Goal: Transaction & Acquisition: Purchase product/service

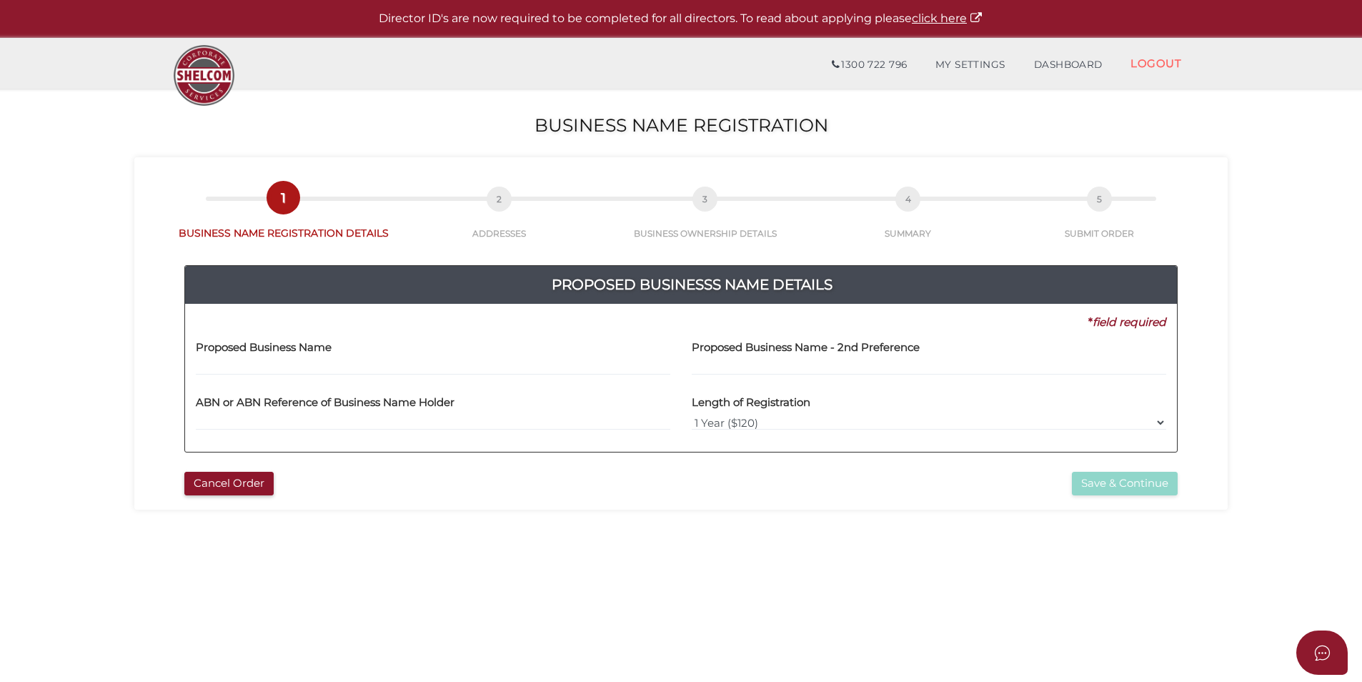
click at [360, 372] on input "text" at bounding box center [433, 368] width 475 height 16
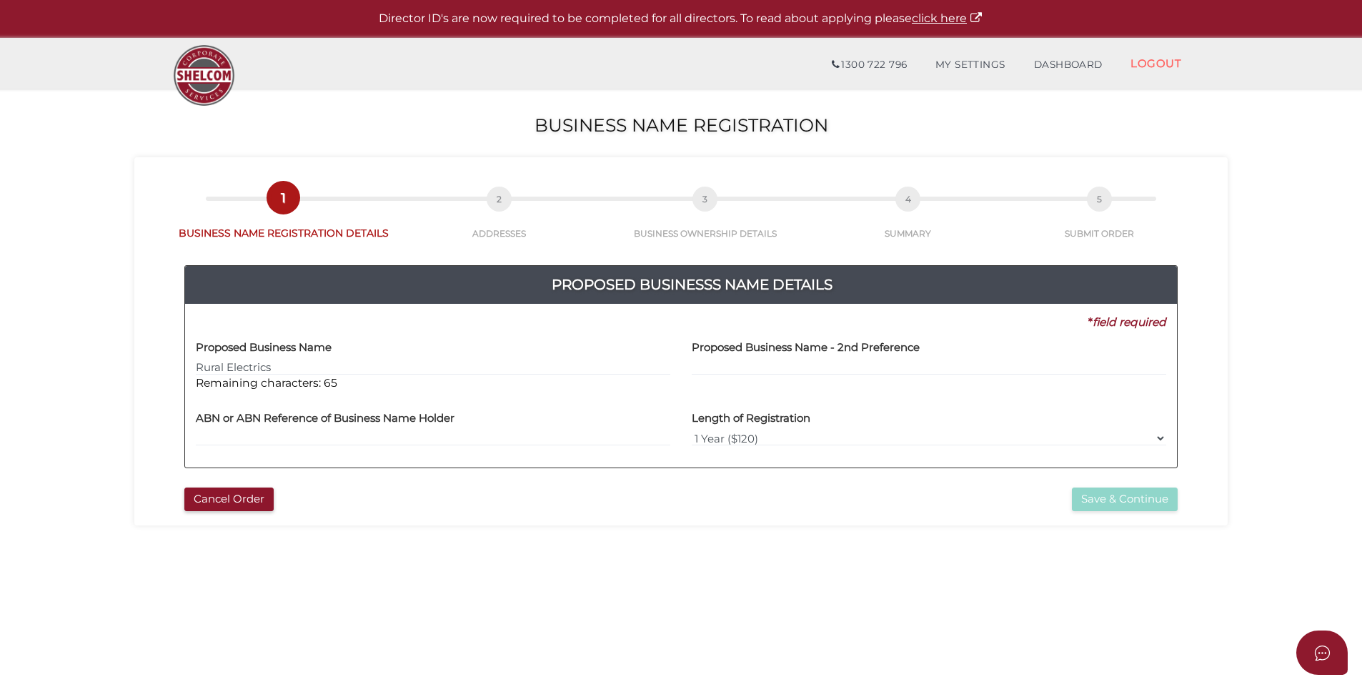
type input "Rural Electrics"
click at [765, 434] on select "1 Year ($120) 3 Years ($175)" at bounding box center [929, 438] width 475 height 16
select select "3"
click at [692, 430] on select "1 Year ($120) 3 Years ($175)" at bounding box center [929, 438] width 475 height 16
click at [356, 441] on input "text" at bounding box center [433, 438] width 475 height 16
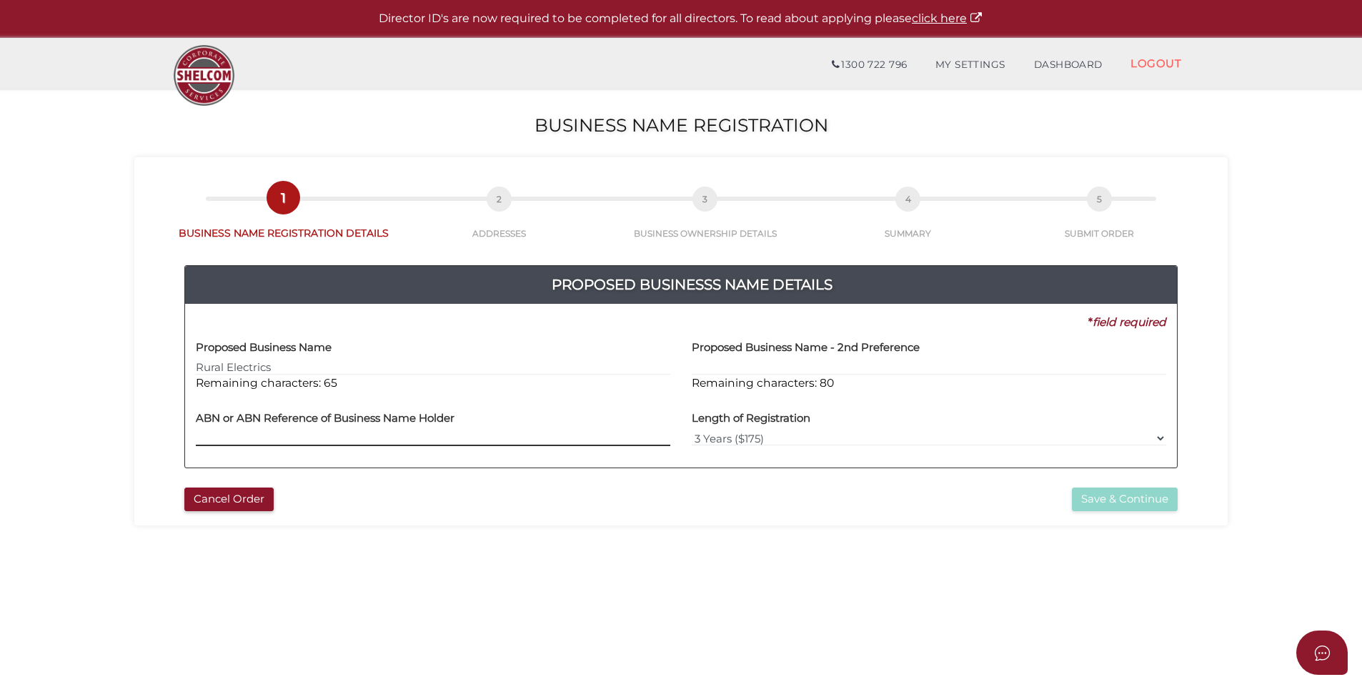
click at [277, 442] on input "text" at bounding box center [433, 438] width 475 height 16
click at [244, 430] on label "ABN or ABN Reference of Business Name Holder" at bounding box center [325, 416] width 259 height 29
click at [244, 431] on input "text" at bounding box center [433, 438] width 475 height 16
type input "74 148 567 619"
click at [1124, 505] on button "Save & Continue" at bounding box center [1125, 499] width 106 height 24
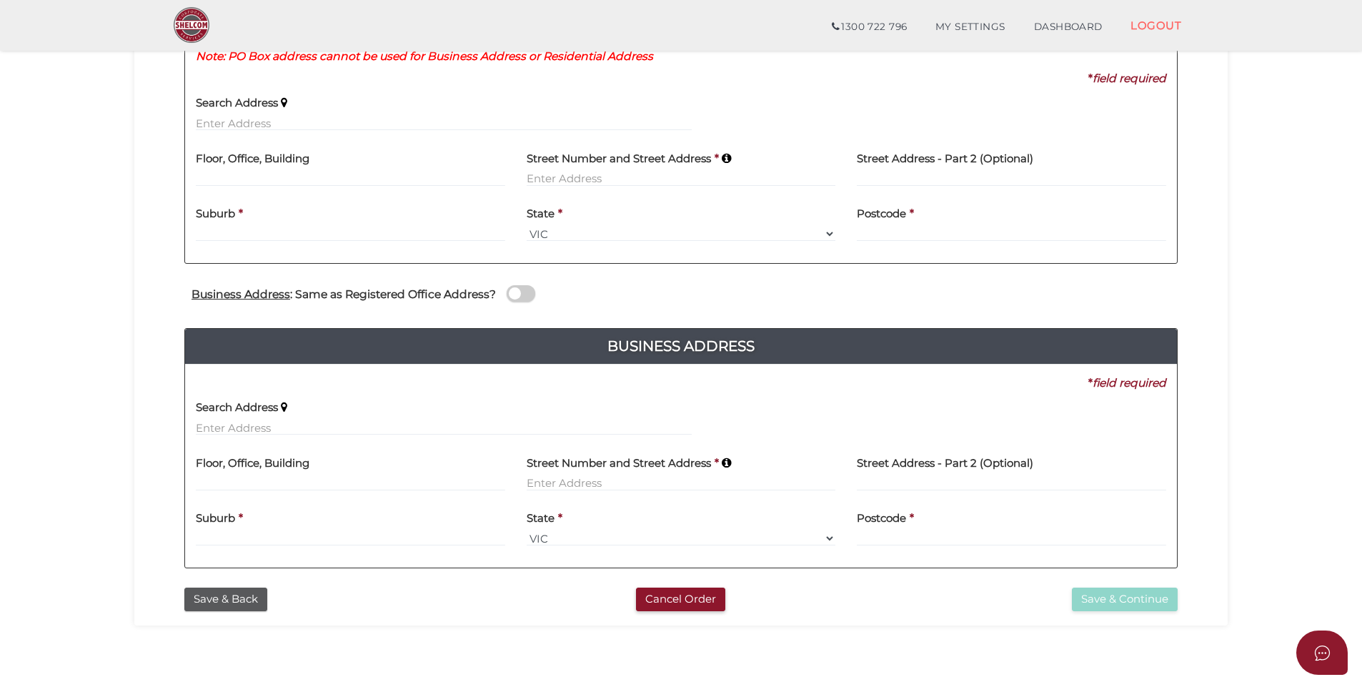
scroll to position [214, 0]
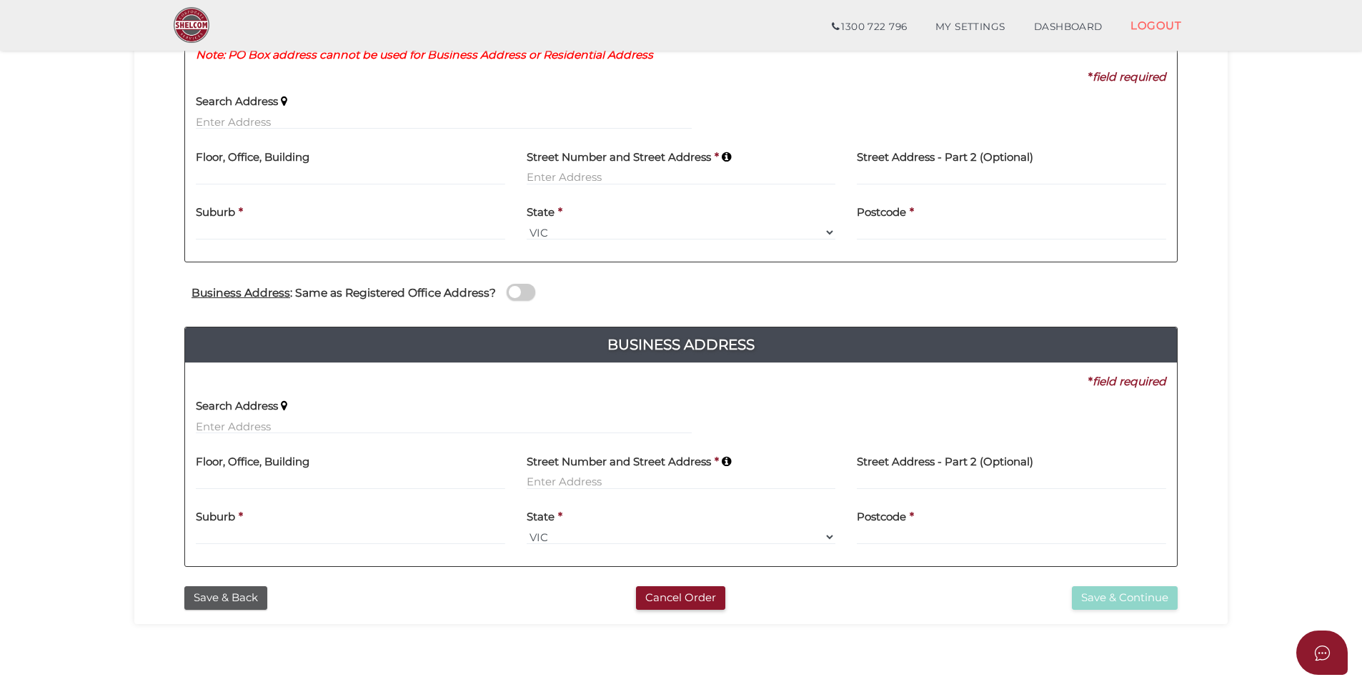
click at [520, 296] on span at bounding box center [521, 292] width 29 height 16
click at [0, 0] on input "checkbox" at bounding box center [0, 0] width 0 height 0
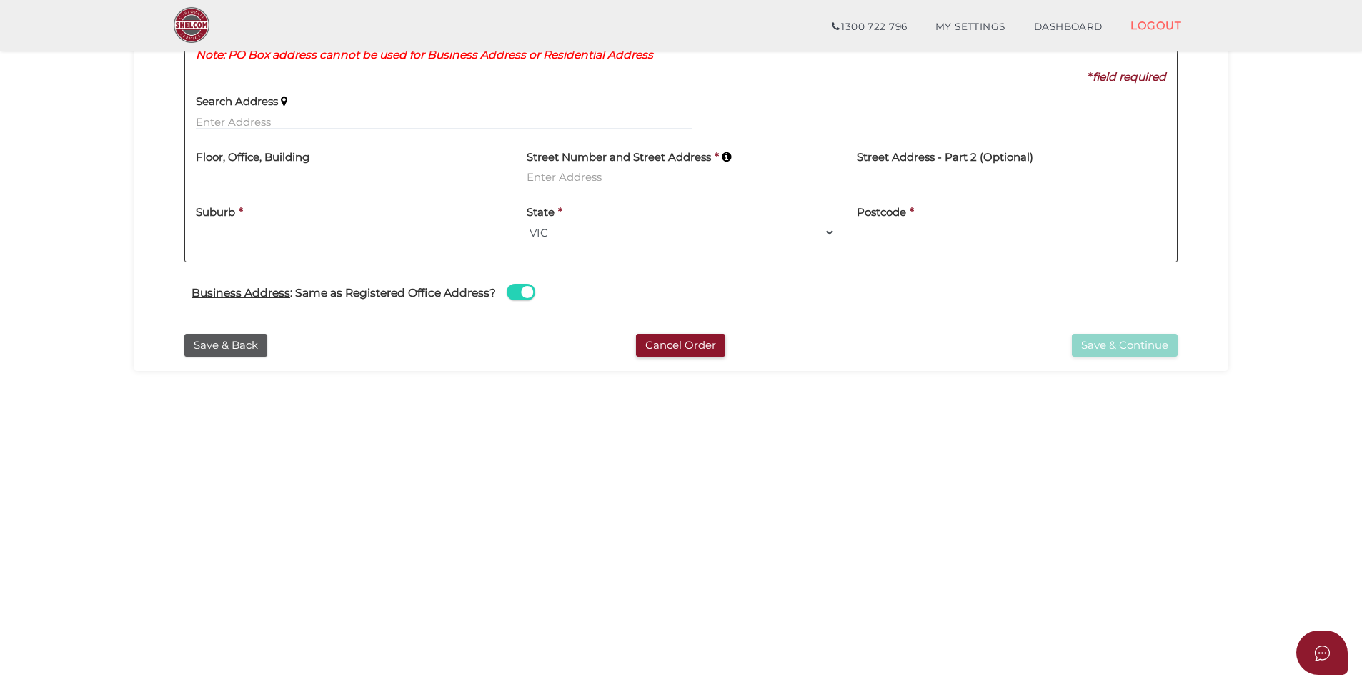
click at [520, 296] on span at bounding box center [521, 292] width 29 height 16
click at [0, 0] on input "checkbox" at bounding box center [0, 0] width 0 height 0
select select
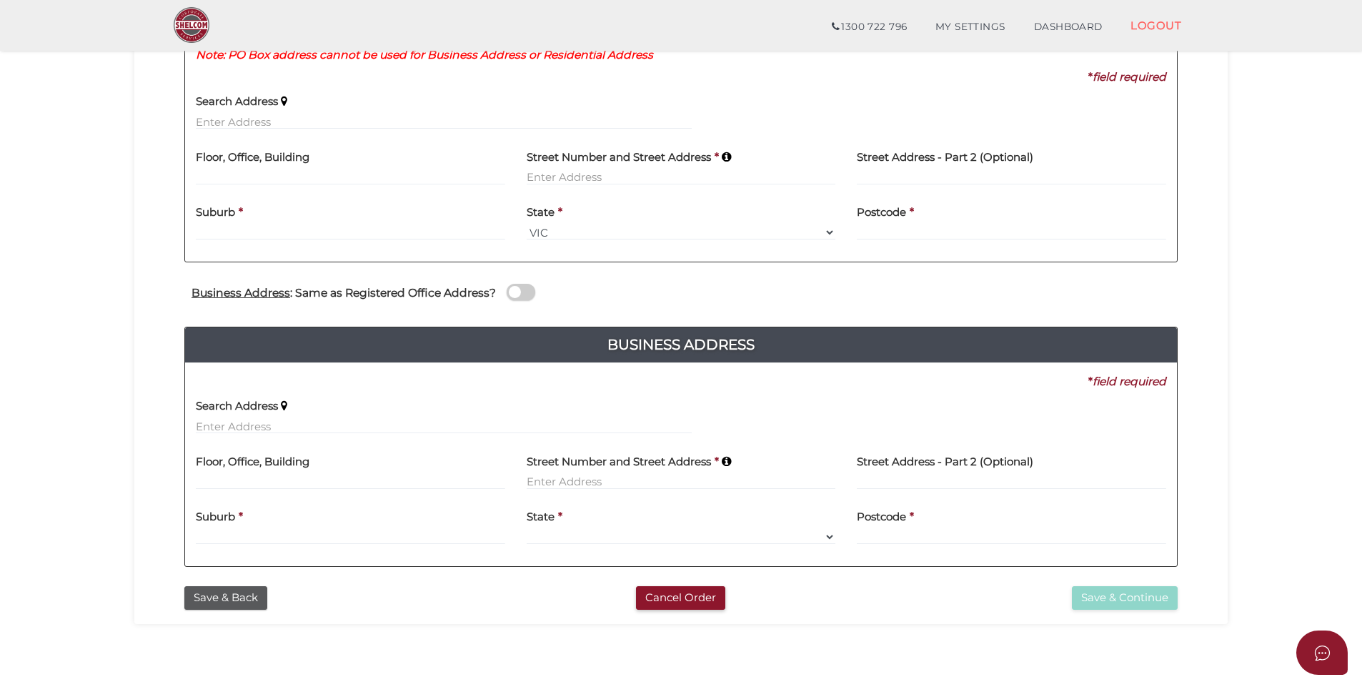
click at [278, 439] on div "Search Address" at bounding box center [443, 418] width 517 height 56
click at [291, 414] on div "Search Address" at bounding box center [444, 412] width 496 height 45
click at [283, 414] on div "Search Address" at bounding box center [444, 412] width 496 height 45
click at [272, 425] on input "text" at bounding box center [444, 426] width 496 height 16
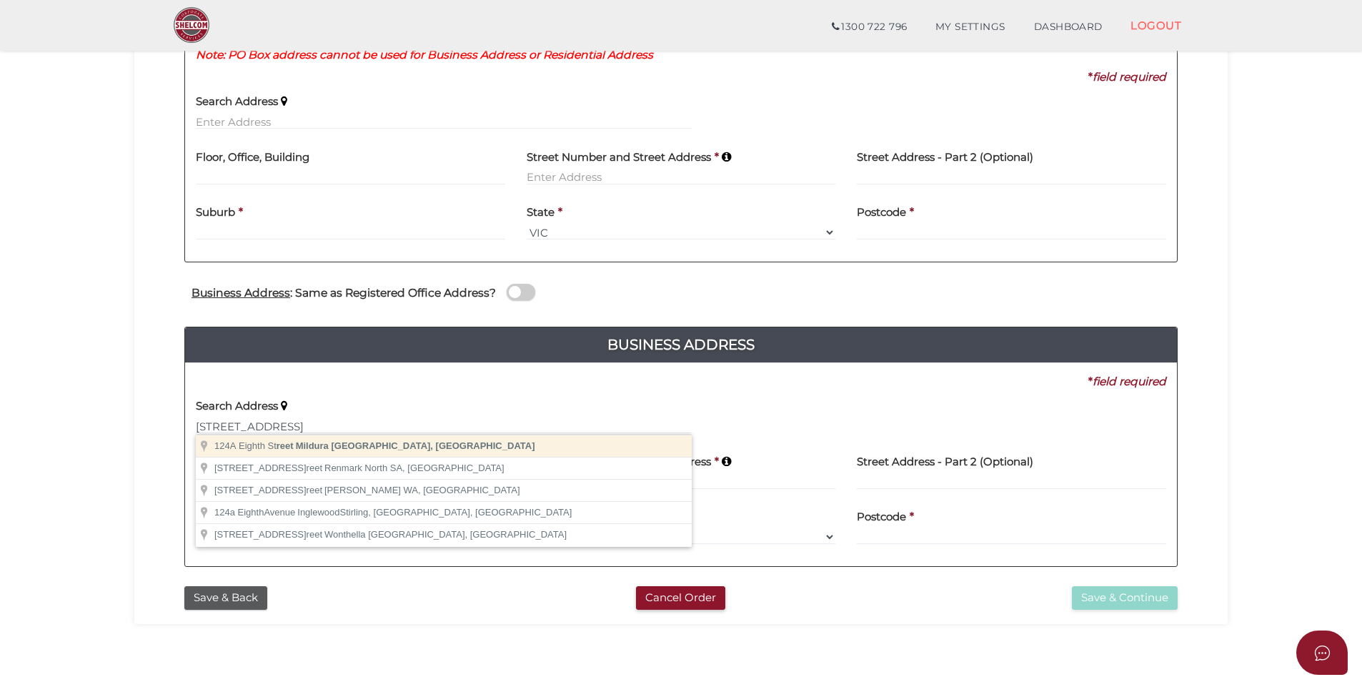
type input "124A Eighth Street, Mildura VIC, Australia"
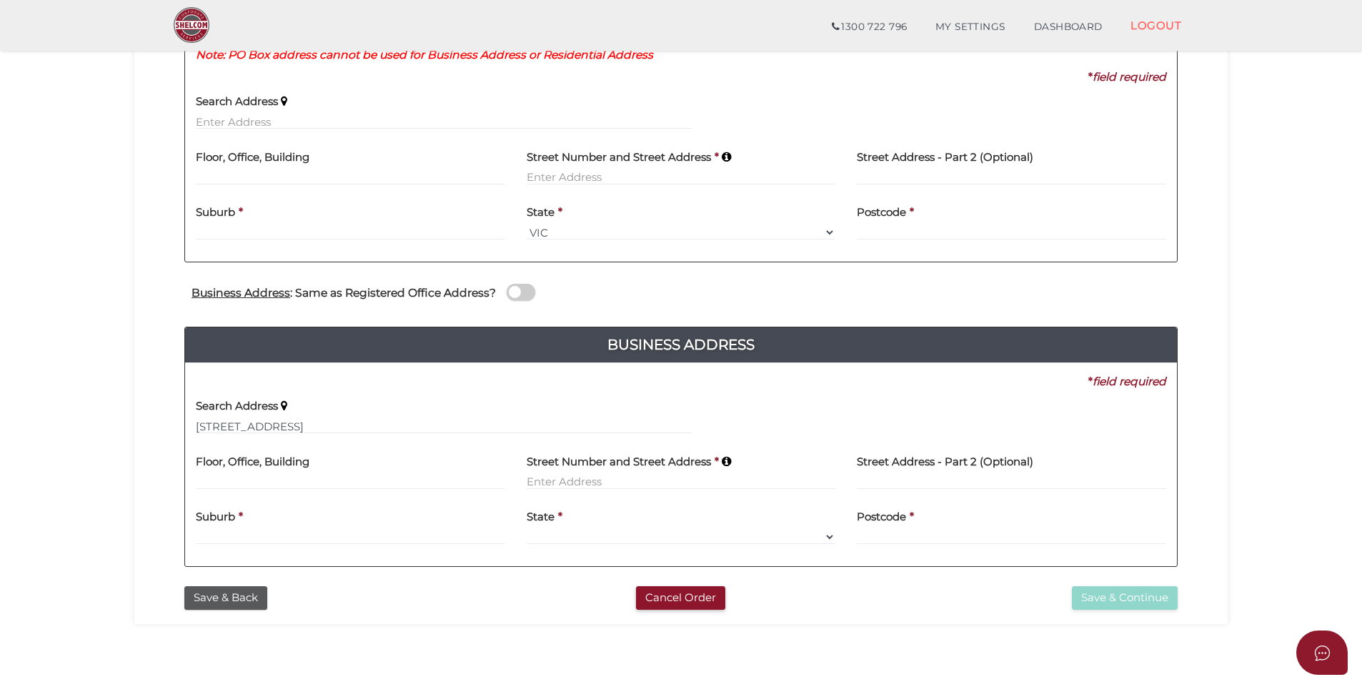
type input "124A Eighth Street"
type input "Mildura"
select select "VIC"
type input "3500"
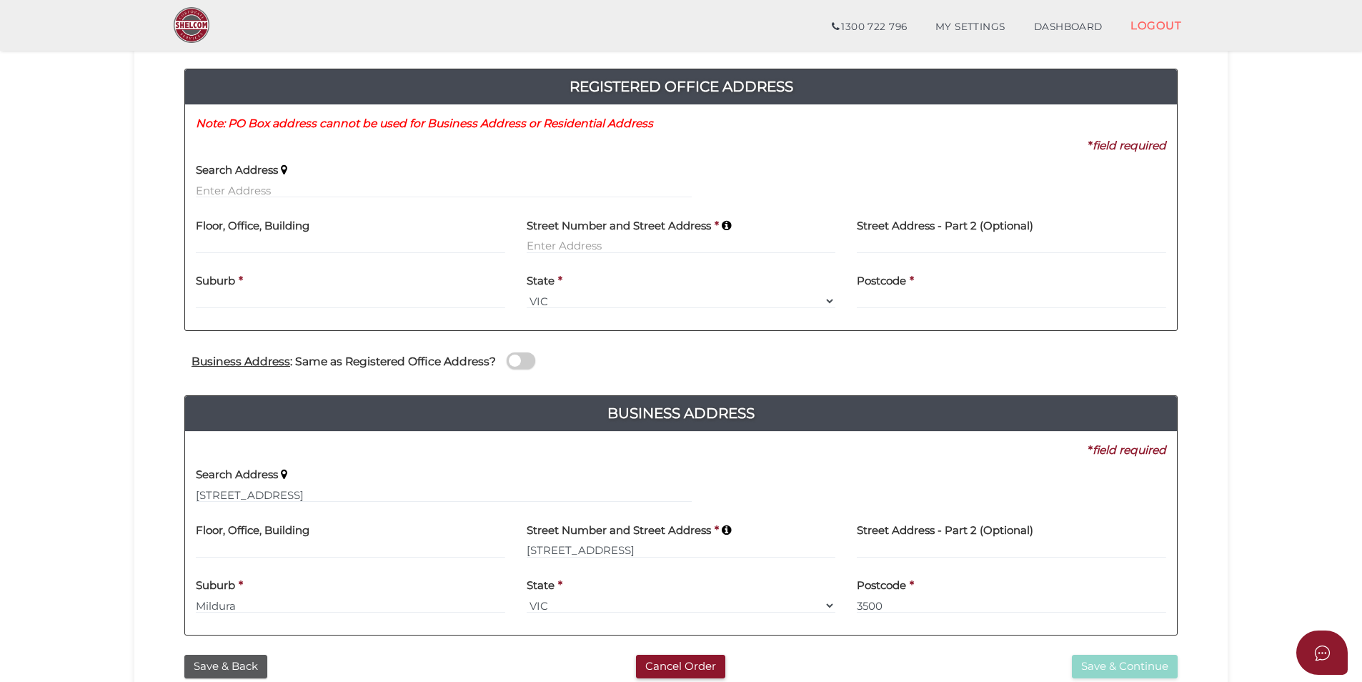
scroll to position [71, 0]
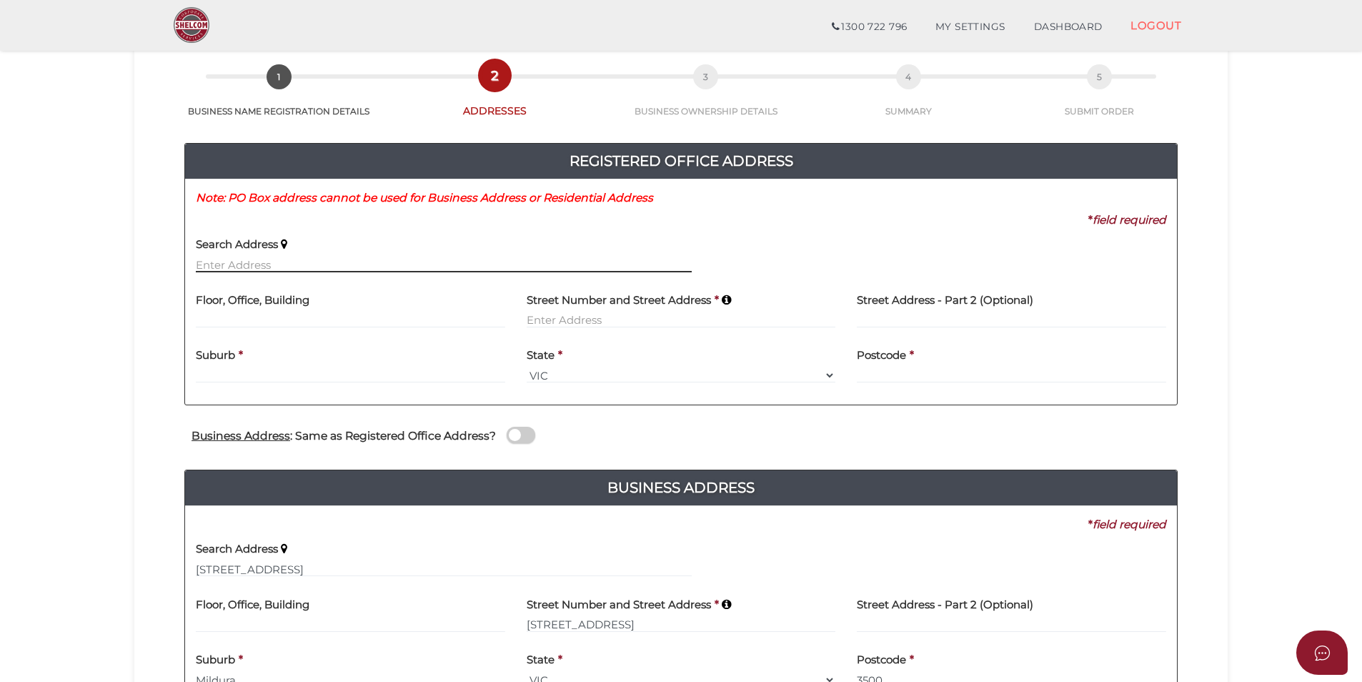
click at [324, 263] on input "text" at bounding box center [444, 265] width 496 height 16
click at [520, 425] on div "Business Address : Same as Registered Office Address?" at bounding box center [681, 437] width 1015 height 28
click at [521, 434] on span at bounding box center [521, 435] width 29 height 16
click at [0, 0] on input "checkbox" at bounding box center [0, 0] width 0 height 0
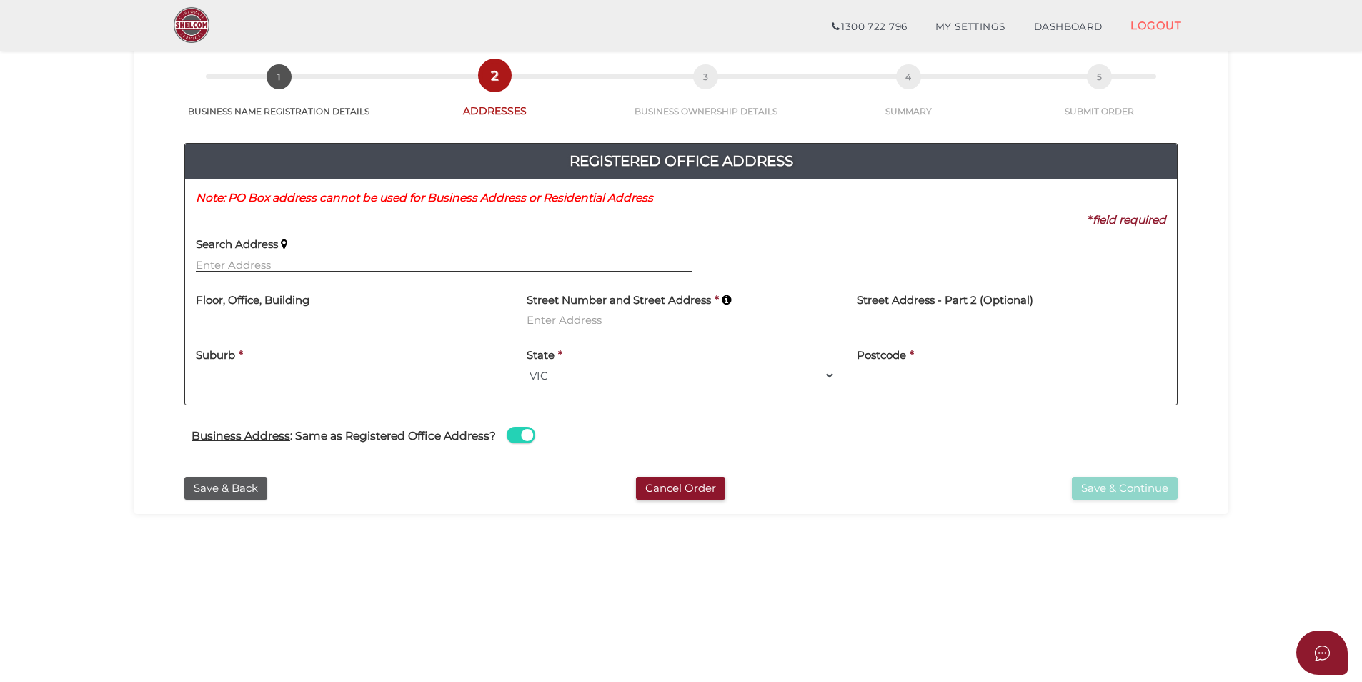
click at [207, 269] on input "text" at bounding box center [444, 265] width 496 height 16
type input "124A Eighth Street, Mildura VIC, Australia"
type input "[STREET_ADDRESS]"
type input "Mildura"
select select "VIC"
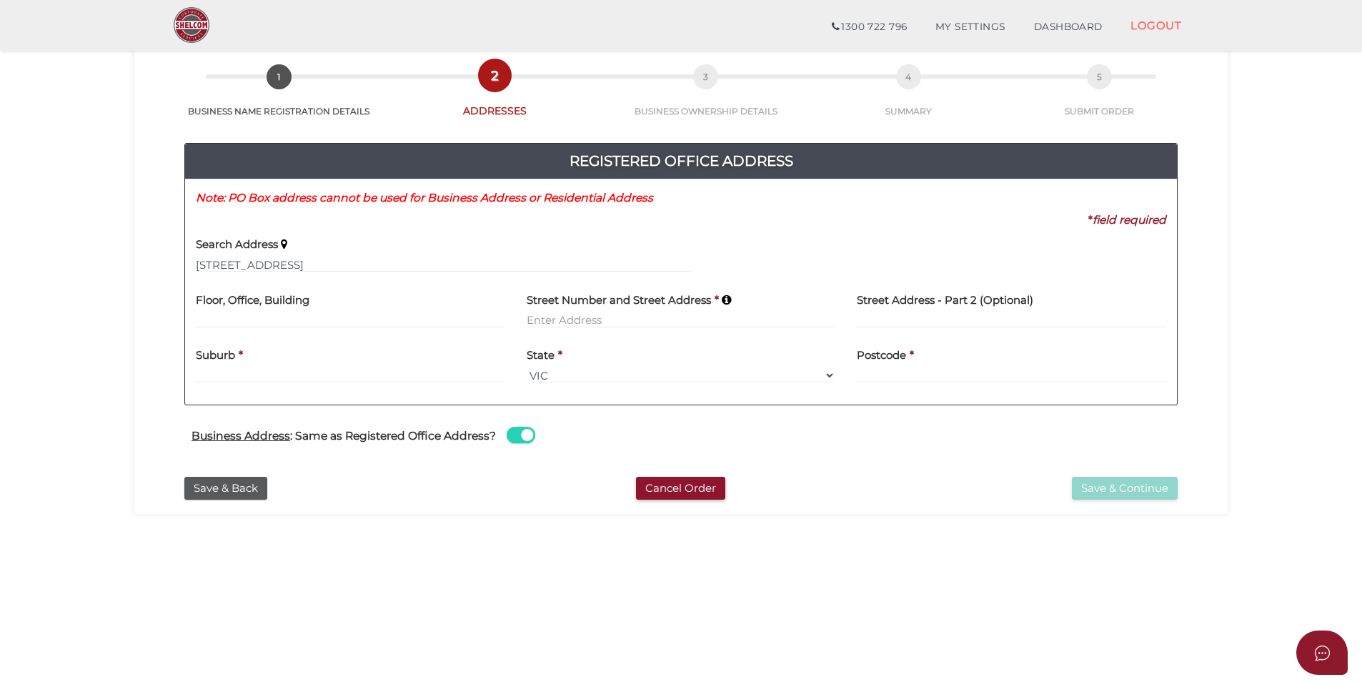
type input "3500"
click at [987, 445] on div "Business Address : Same as Registered Office Address?" at bounding box center [681, 437] width 1015 height 28
click at [938, 371] on input "3500" at bounding box center [1011, 375] width 309 height 16
click at [764, 331] on div "Street Number and Street Address * 124A Eighth Street" at bounding box center [681, 311] width 331 height 56
click at [522, 438] on span at bounding box center [521, 435] width 29 height 16
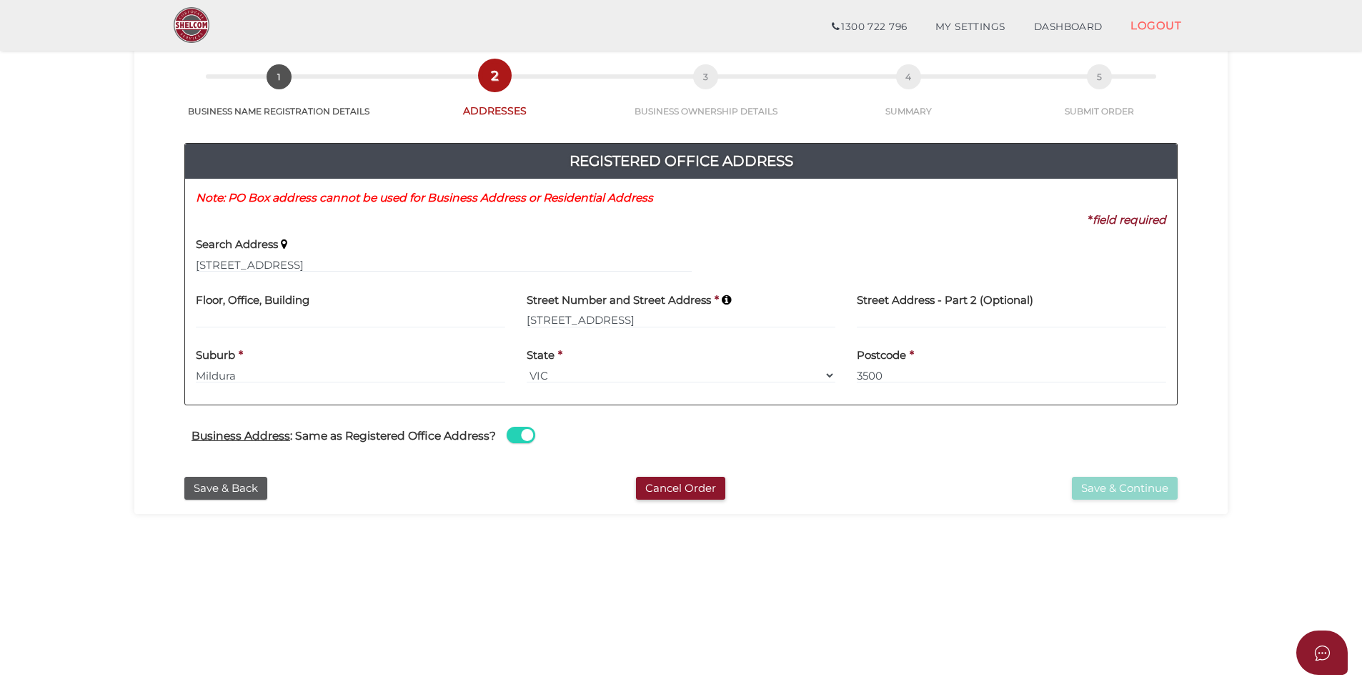
click at [0, 0] on input "checkbox" at bounding box center [0, 0] width 0 height 0
select select
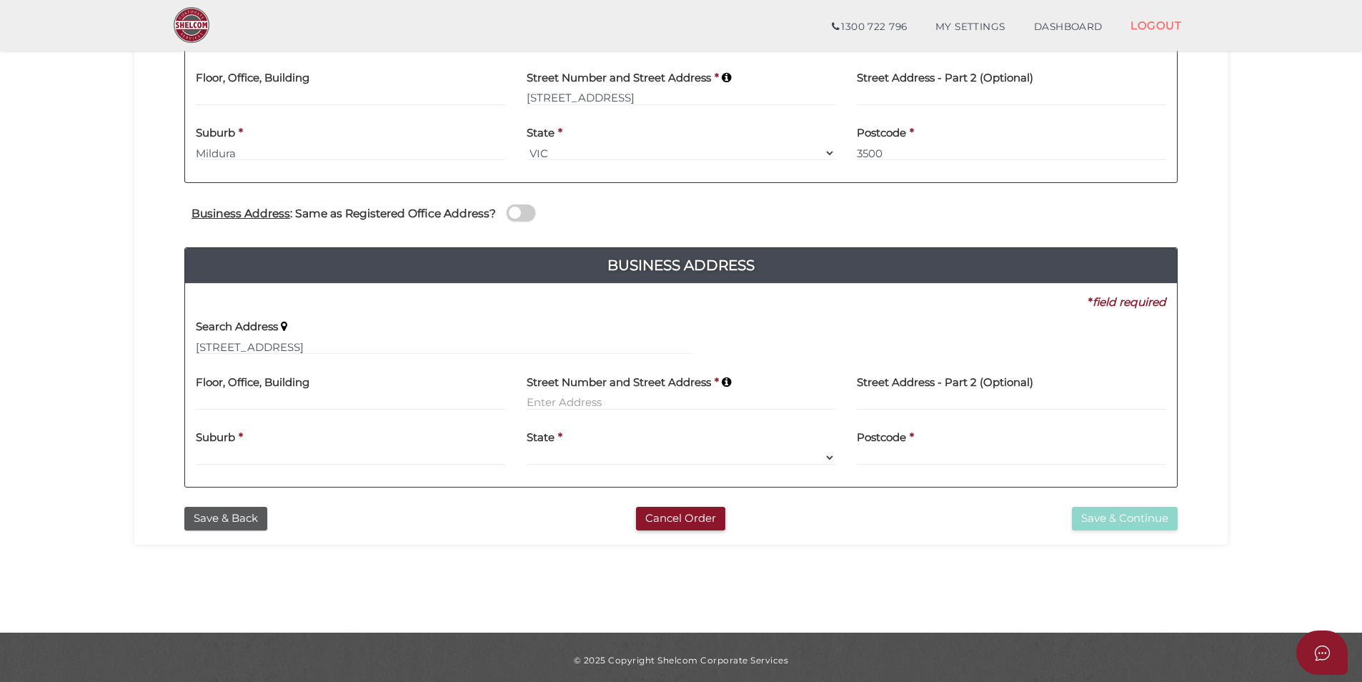
scroll to position [299, 0]
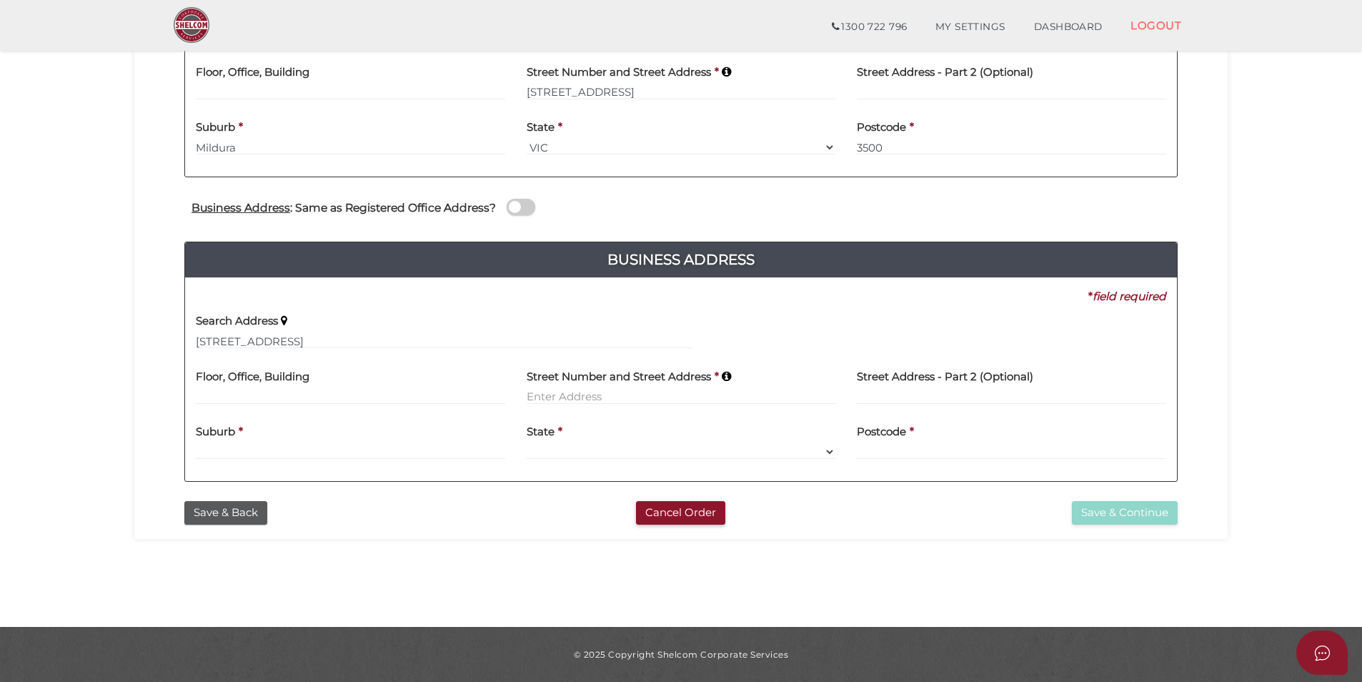
click at [593, 385] on label "Street Number and Street Address" at bounding box center [619, 374] width 184 height 29
click at [472, 347] on input "124A Eighth Street, Mildura VIC, Australia" at bounding box center [444, 341] width 496 height 16
drag, startPoint x: -104, startPoint y: 354, endPoint x: -137, endPoint y: 356, distance: 33.7
click at [0, 356] on html "Shelcom is loading Processing Payment...Please Wait... Director ID's are now re…" at bounding box center [681, 42] width 1362 height 682
click at [522, 219] on div "Business Address : Same as Registered Office Address?" at bounding box center [681, 209] width 1015 height 28
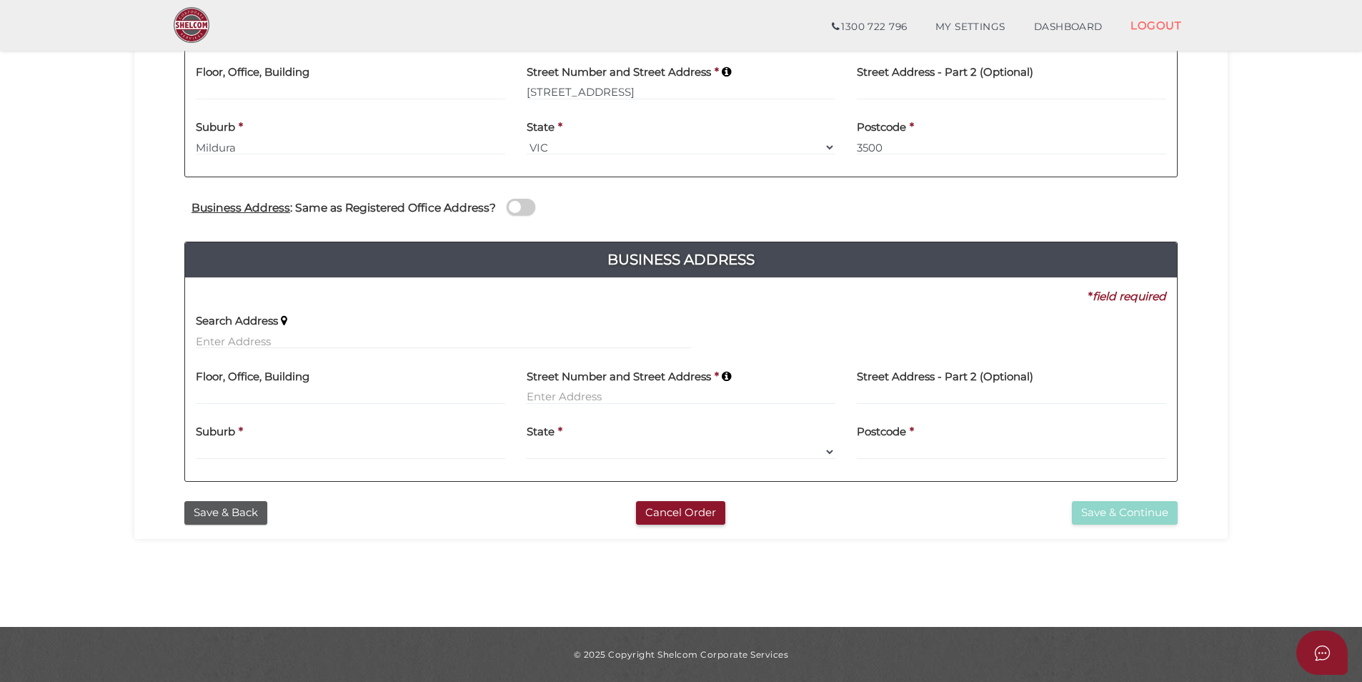
click at [525, 207] on span at bounding box center [521, 207] width 29 height 16
click at [0, 0] on input "checkbox" at bounding box center [0, 0] width 0 height 0
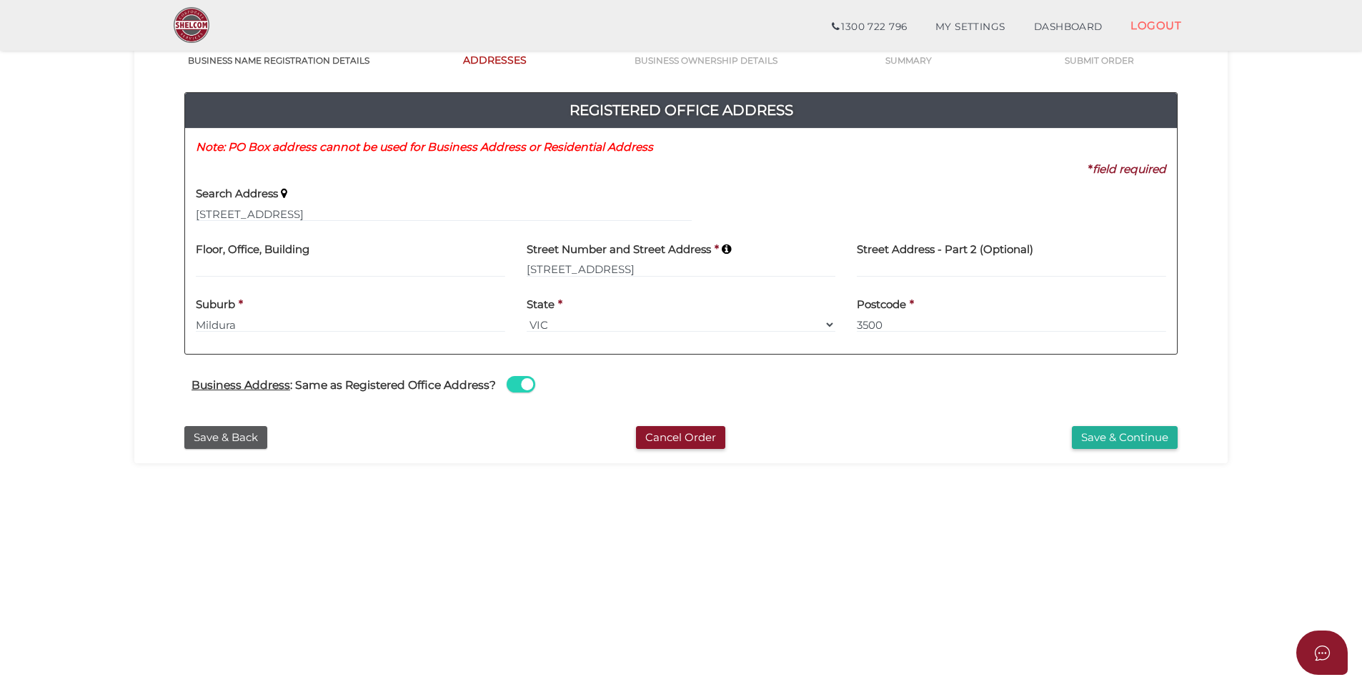
scroll to position [85, 0]
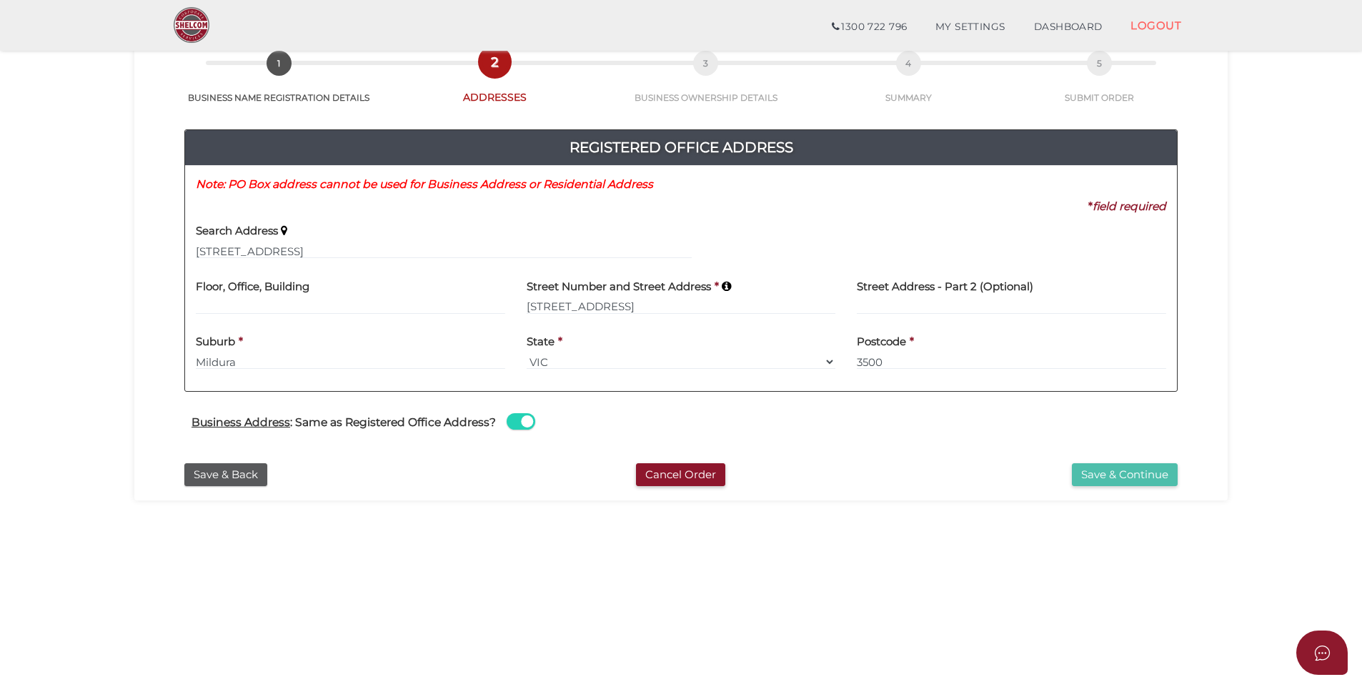
click at [1083, 476] on button "Save & Continue" at bounding box center [1125, 475] width 106 height 24
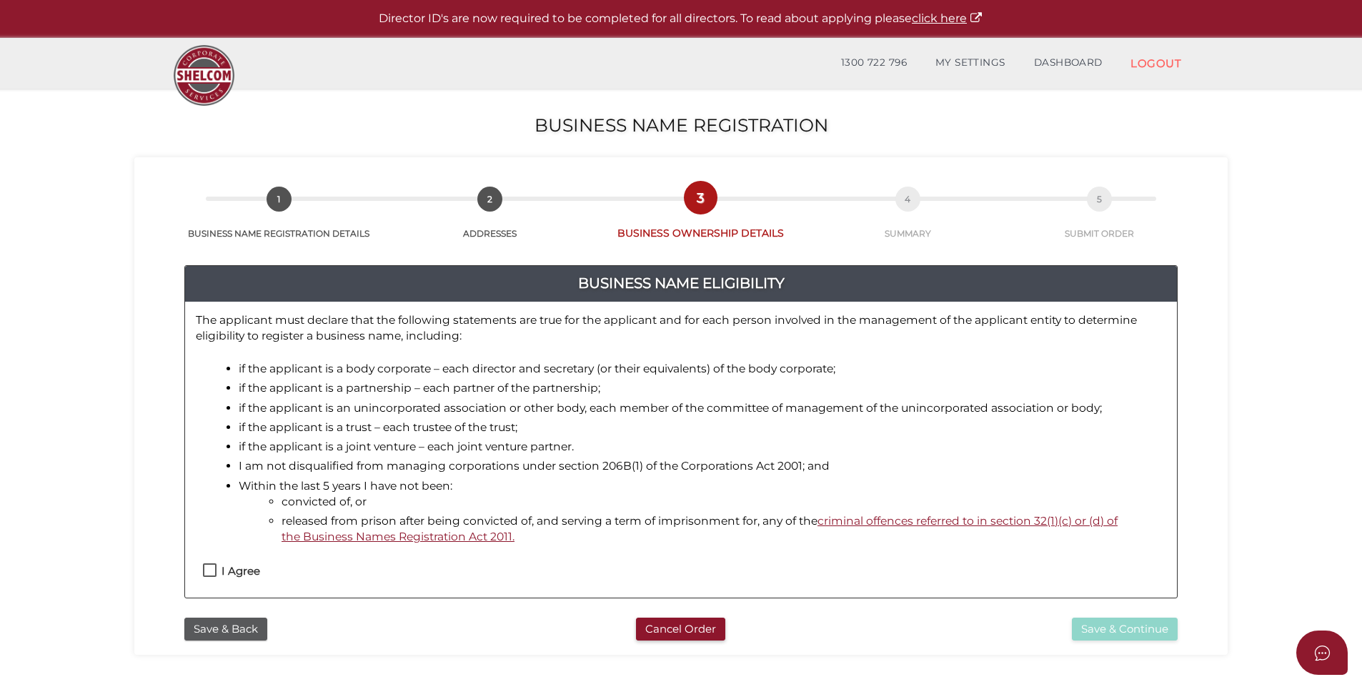
click at [208, 570] on label "I Agree" at bounding box center [231, 574] width 57 height 18
checkbox input "true"
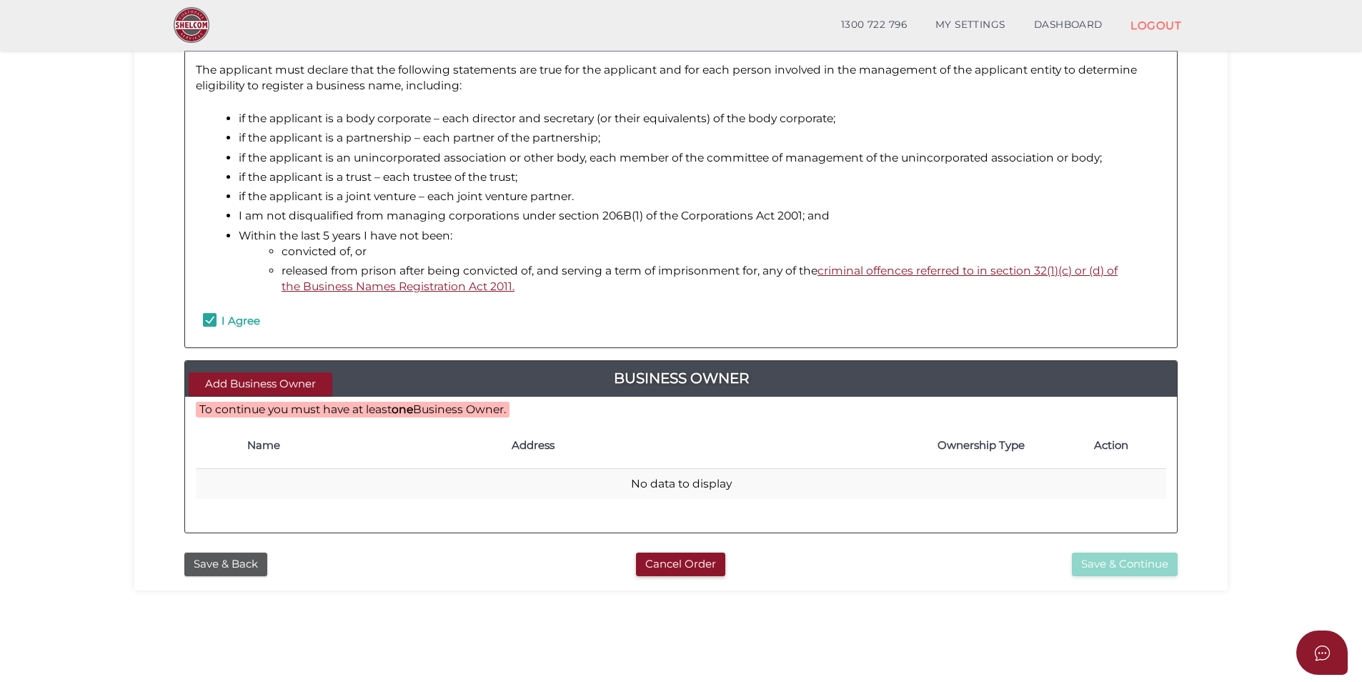
scroll to position [214, 0]
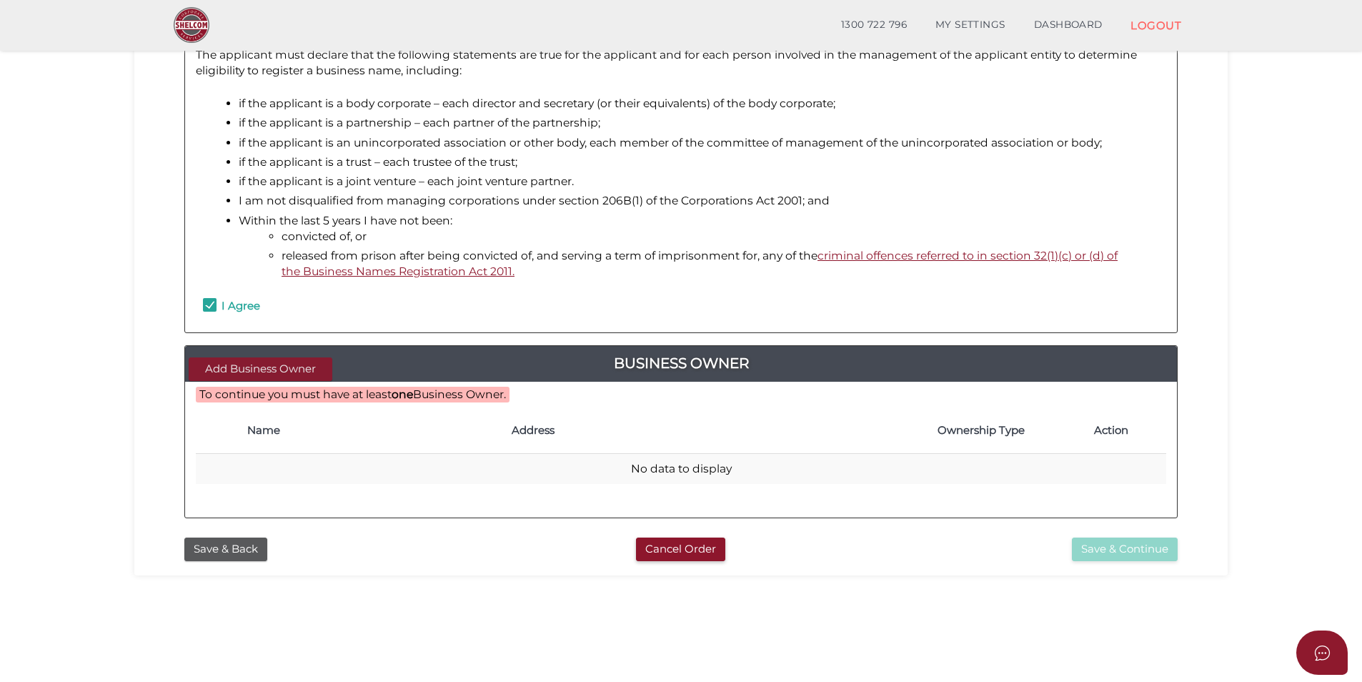
click at [274, 368] on button "Add Business Owner" at bounding box center [261, 369] width 144 height 24
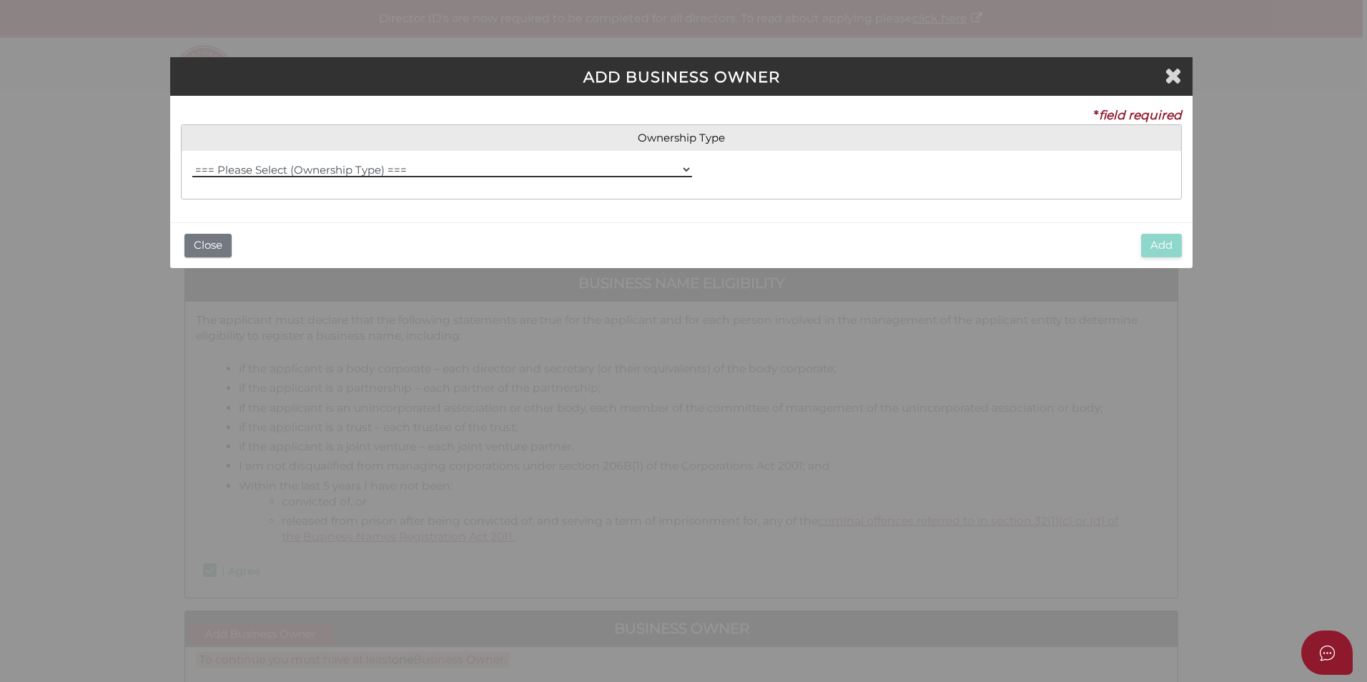
click at [333, 174] on select "=== Please Select (Ownership Type) === Individual Company Trust - Individual Tr…" at bounding box center [442, 170] width 500 height 16
select select "Individual"
click at [192, 162] on select "=== Please Select (Ownership Type) === Individual Company Trust - Individual Tr…" at bounding box center [442, 170] width 500 height 16
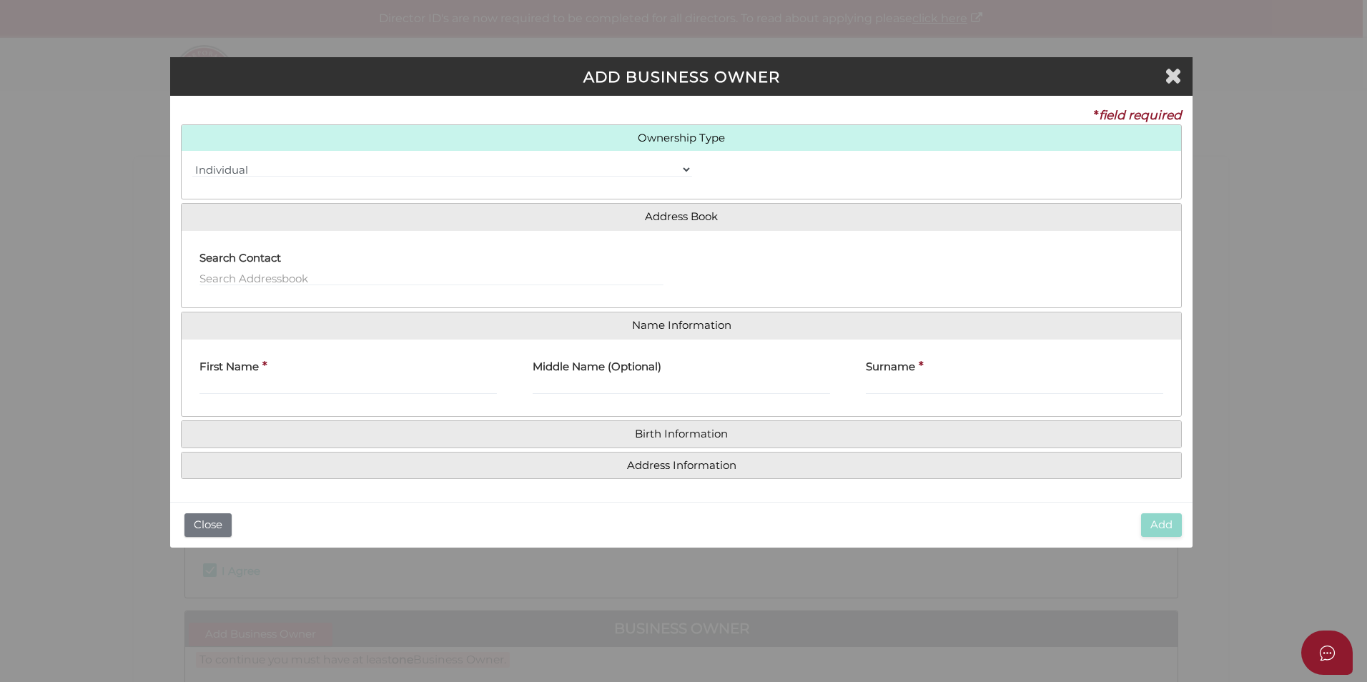
click at [240, 377] on label "First Name" at bounding box center [228, 364] width 59 height 29
click at [240, 379] on input "First Name" at bounding box center [347, 387] width 297 height 16
click at [239, 388] on input "First Name" at bounding box center [347, 387] width 297 height 16
type input "Jackson"
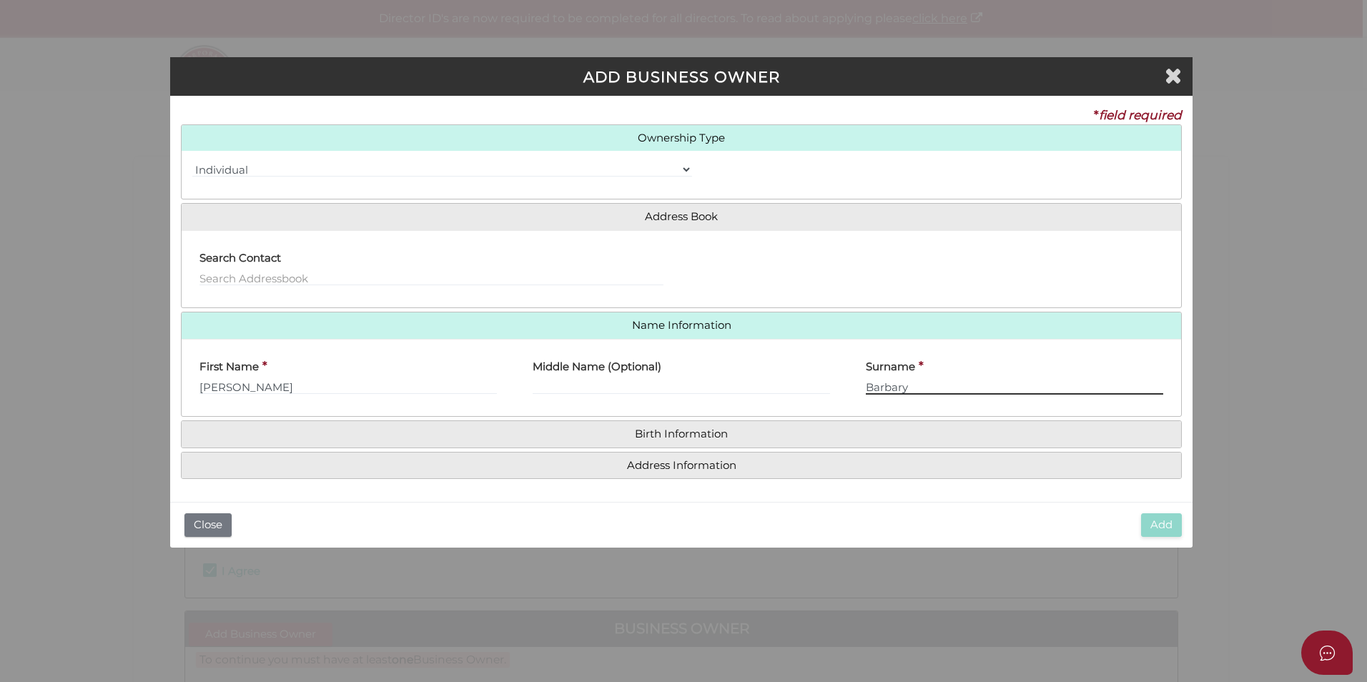
type input "Barbary"
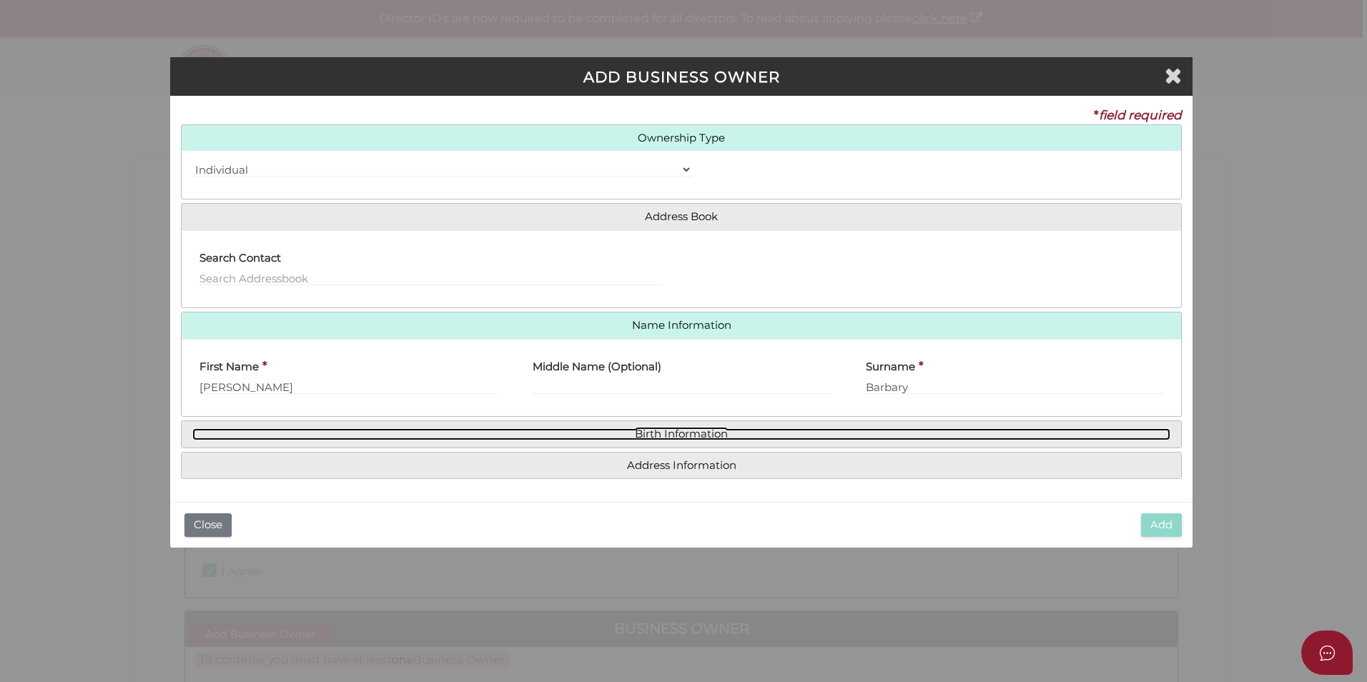
click at [679, 437] on link "Birth Information" at bounding box center [681, 434] width 978 height 12
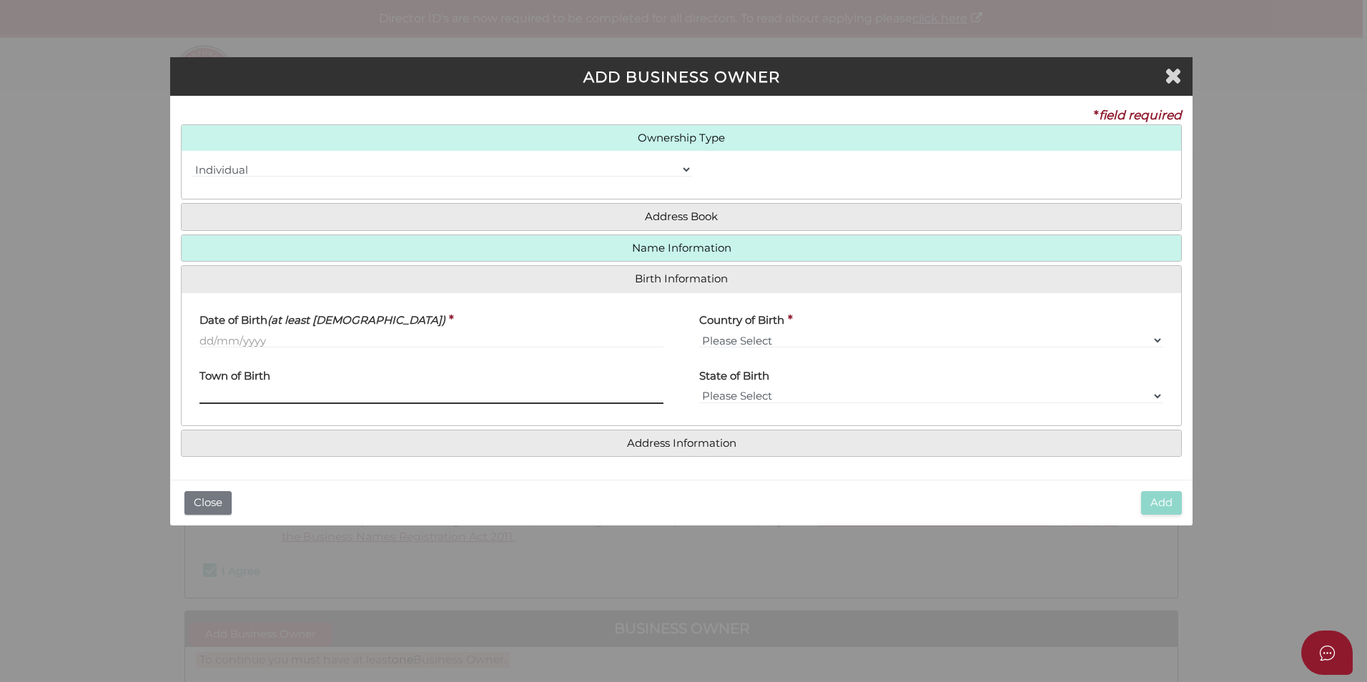
click at [243, 392] on input "text" at bounding box center [431, 396] width 464 height 16
type input "Mildura"
click at [314, 342] on input "text" at bounding box center [431, 340] width 464 height 16
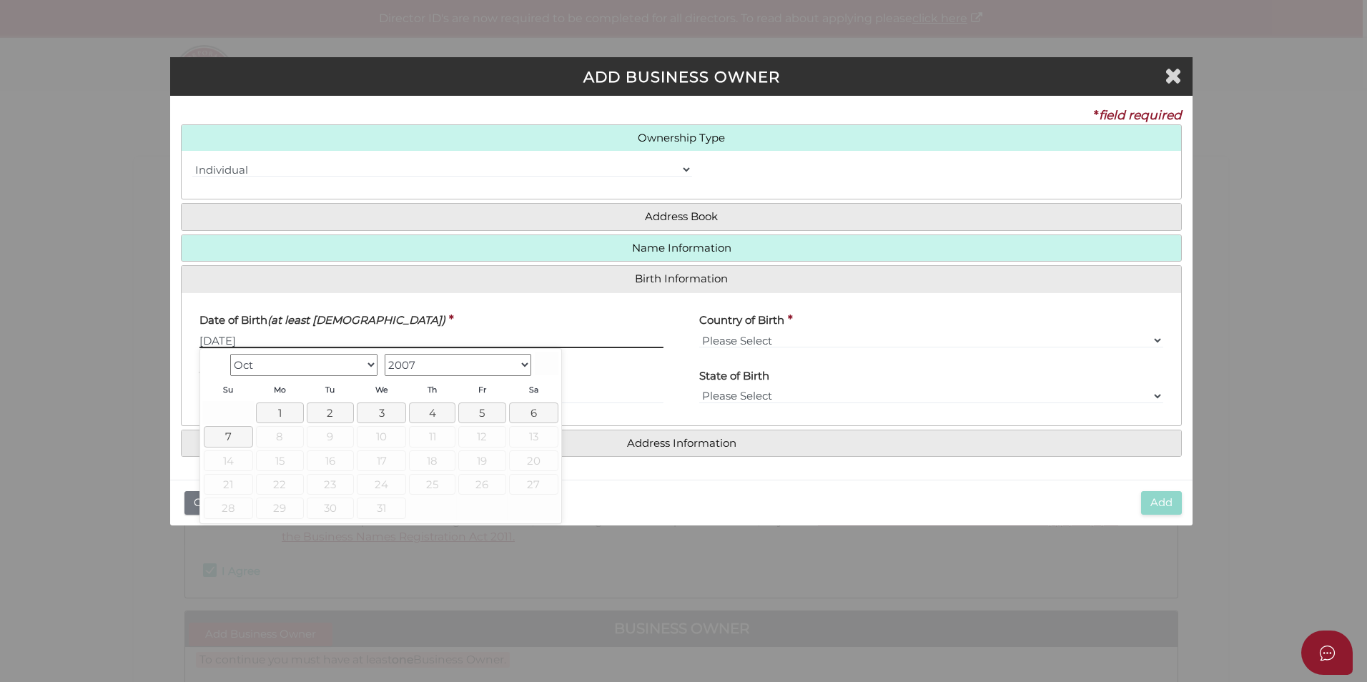
type input "01/07/2000"
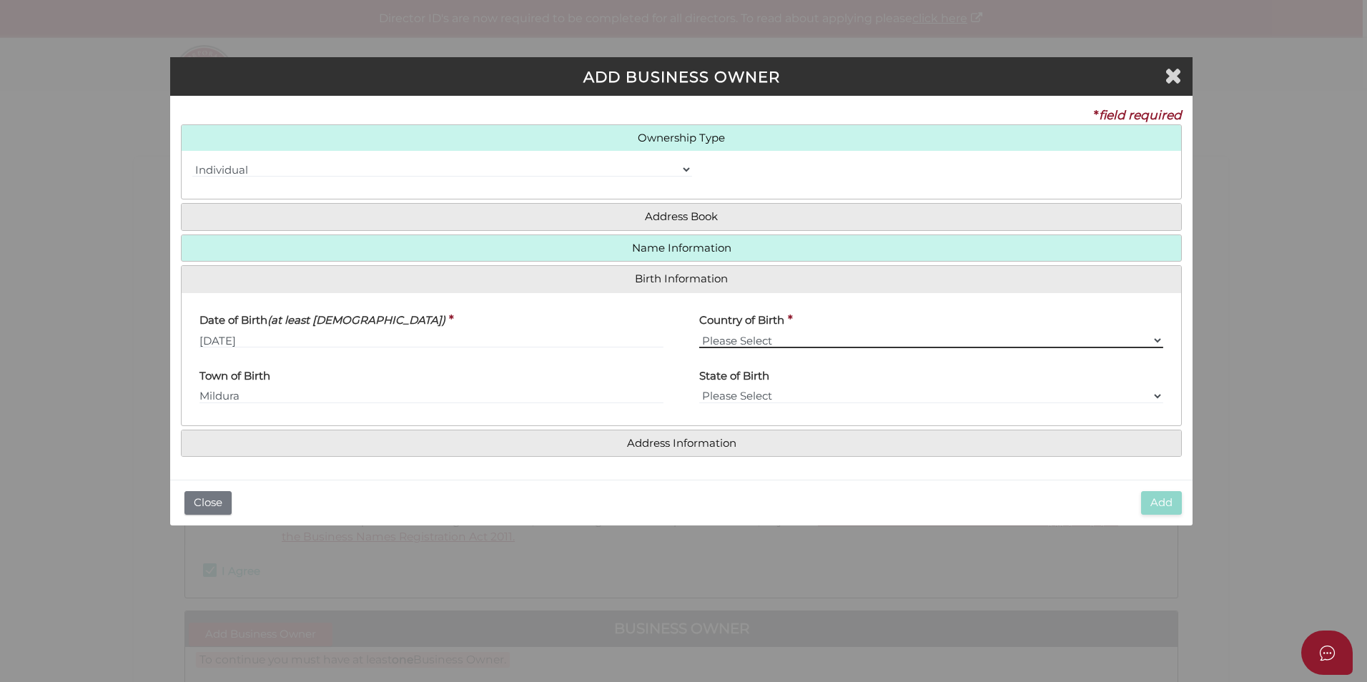
click at [713, 342] on select "Please Select v Australia Afghanistan Albania Algeria American Samoa Andorra An…" at bounding box center [931, 340] width 464 height 16
select select "Australia"
click at [699, 332] on select "Please Select v Australia Afghanistan Albania Algeria American Samoa Andorra An…" at bounding box center [931, 340] width 464 height 16
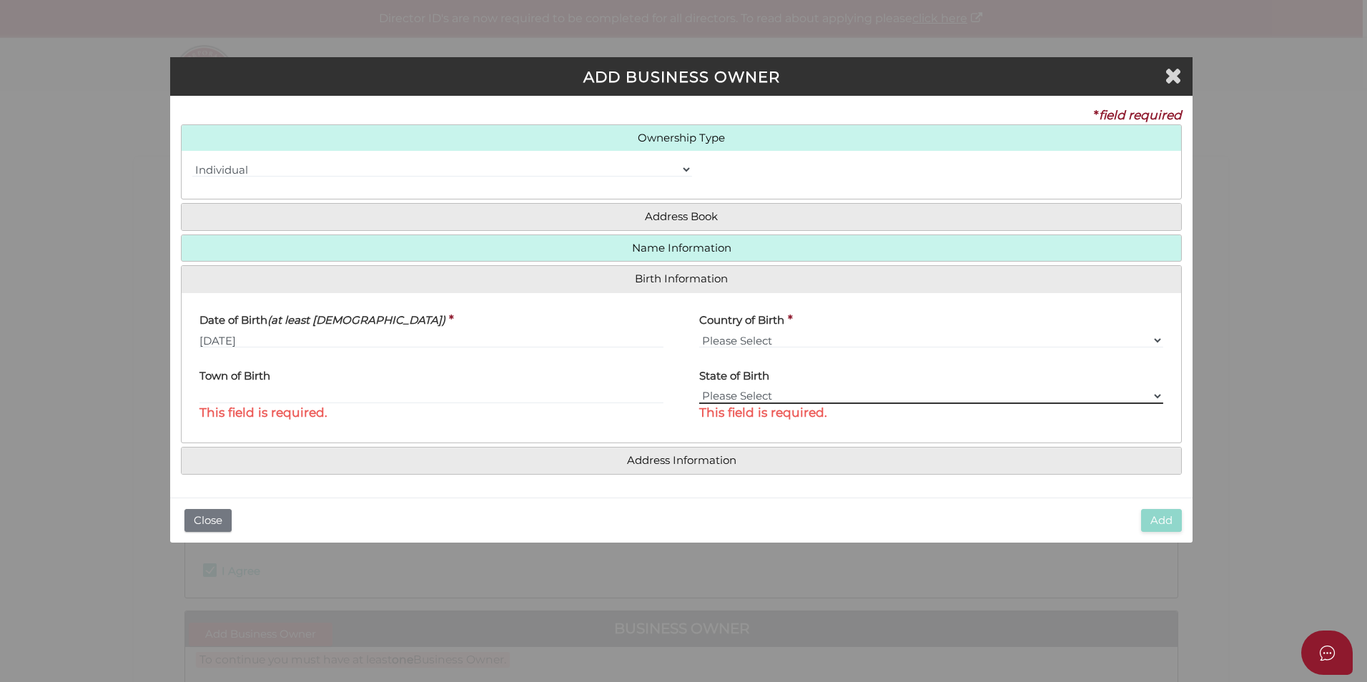
click at [718, 398] on select "Please Select VIC ACT NSW NT QLD TAS WA SA" at bounding box center [931, 396] width 464 height 16
select select "VIC"
click at [699, 388] on select "Please Select VIC ACT NSW NT QLD TAS WA SA" at bounding box center [931, 396] width 464 height 16
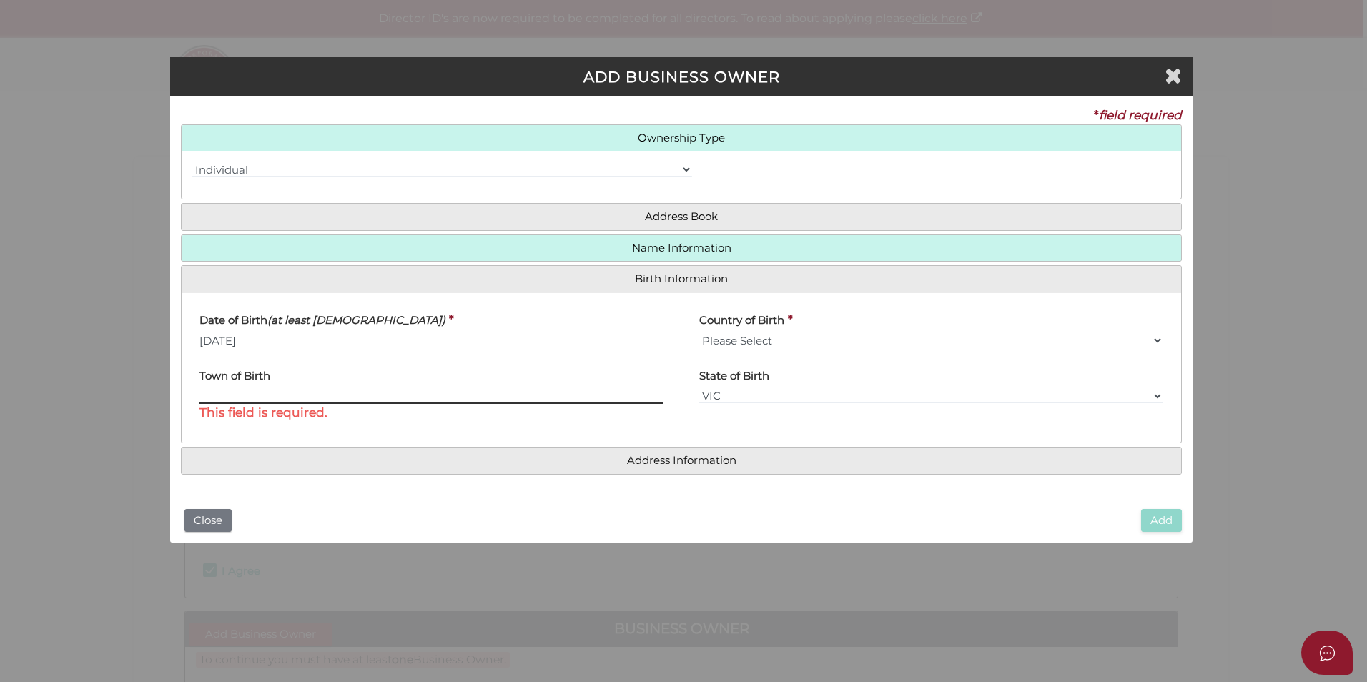
click at [340, 400] on input "text" at bounding box center [431, 396] width 464 height 16
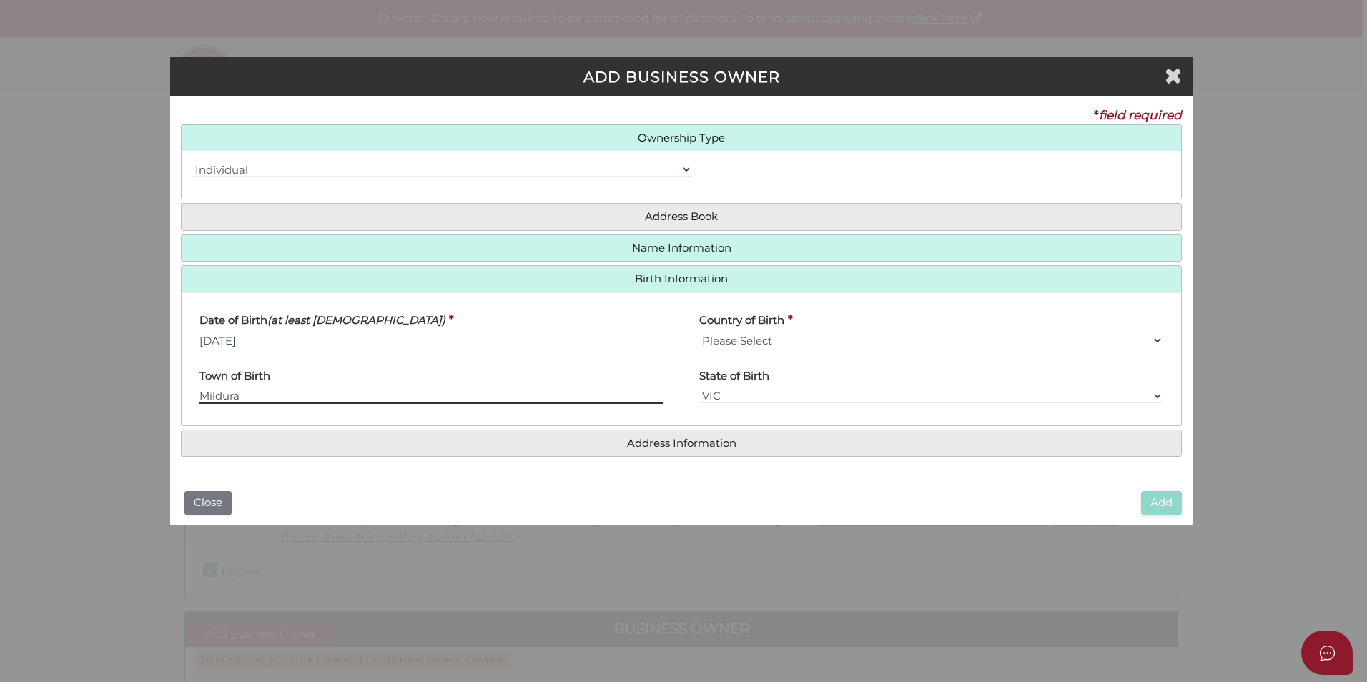
type input "Mildura"
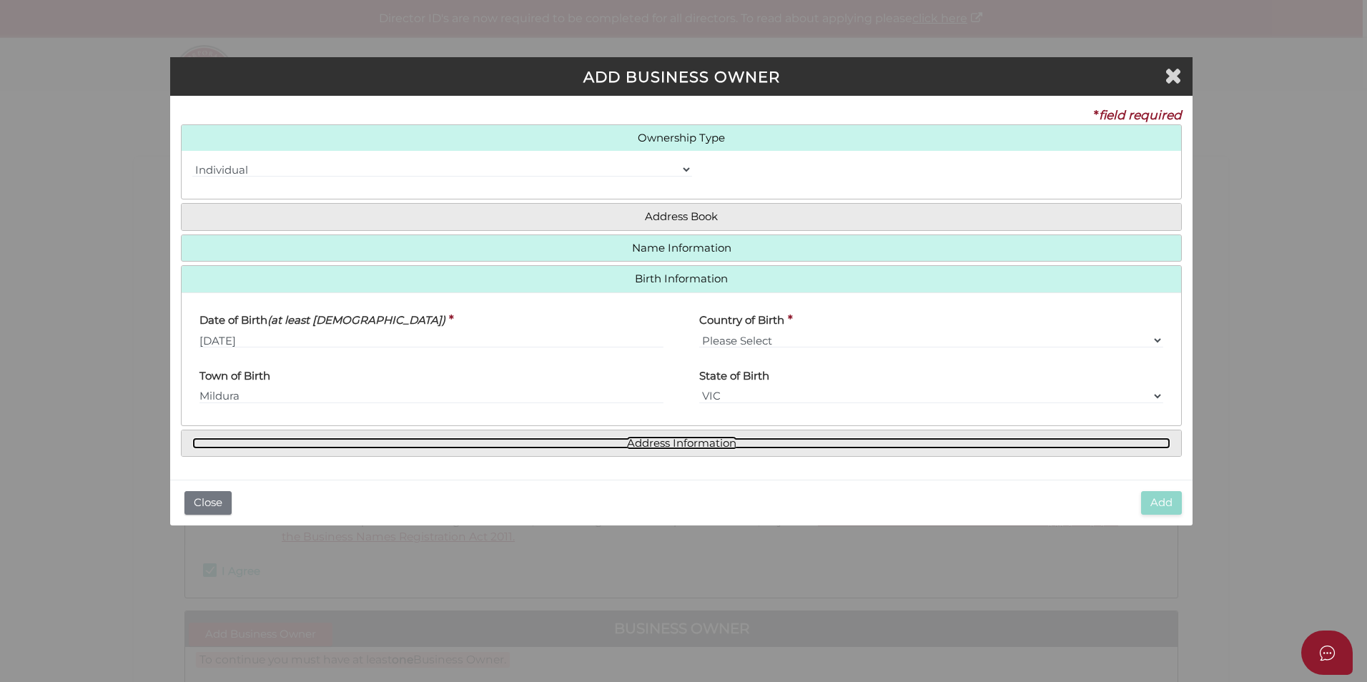
click at [675, 445] on link "Address Information" at bounding box center [681, 443] width 978 height 12
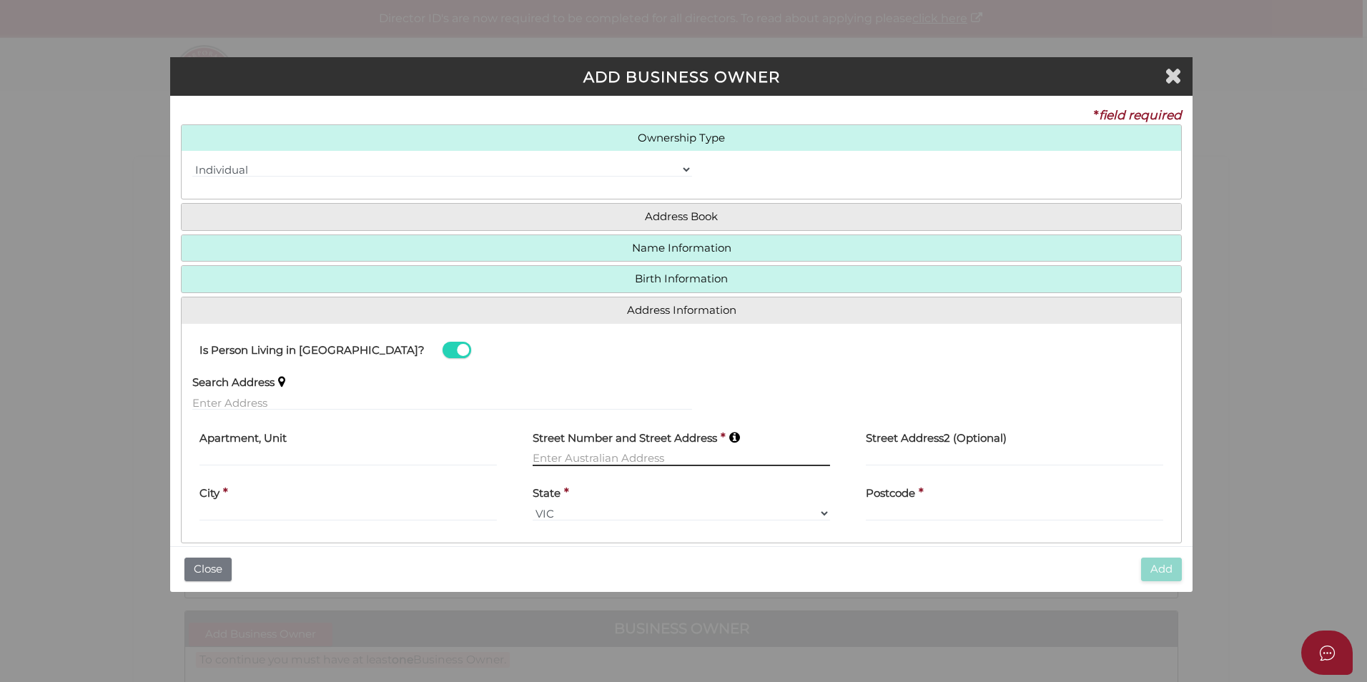
click at [576, 450] on input "text" at bounding box center [680, 458] width 297 height 16
drag, startPoint x: 638, startPoint y: 469, endPoint x: 602, endPoint y: 469, distance: 36.5
click at [602, 469] on div "Street Number and Street Address * 3112 walnut Please ensure the details are co…" at bounding box center [681, 457] width 333 height 73
click at [585, 460] on input "3112 walnut" at bounding box center [680, 458] width 297 height 16
drag, startPoint x: 596, startPoint y: 456, endPoint x: 559, endPoint y: 467, distance: 38.9
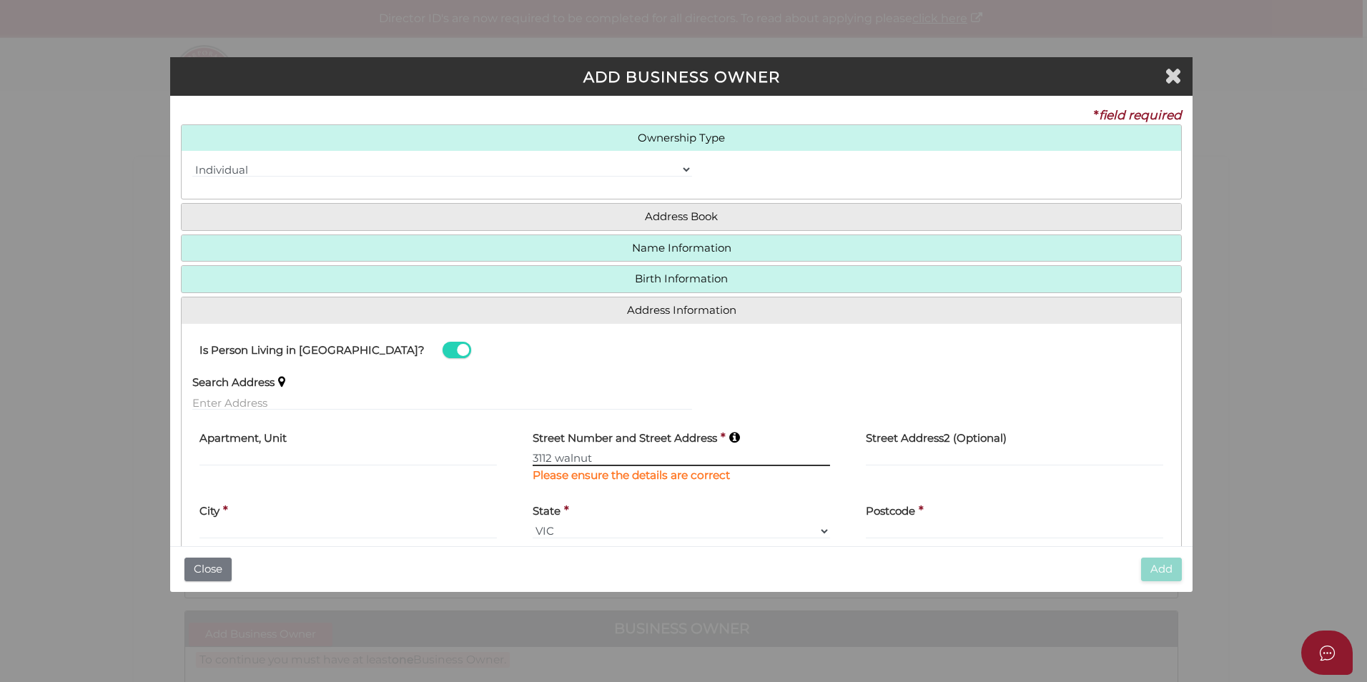
click at [559, 467] on div "Street Number and Street Address * 3112 walnut Please ensure the details are co…" at bounding box center [680, 452] width 297 height 62
type input "3112 Walnut Avenue"
type input "Mildura"
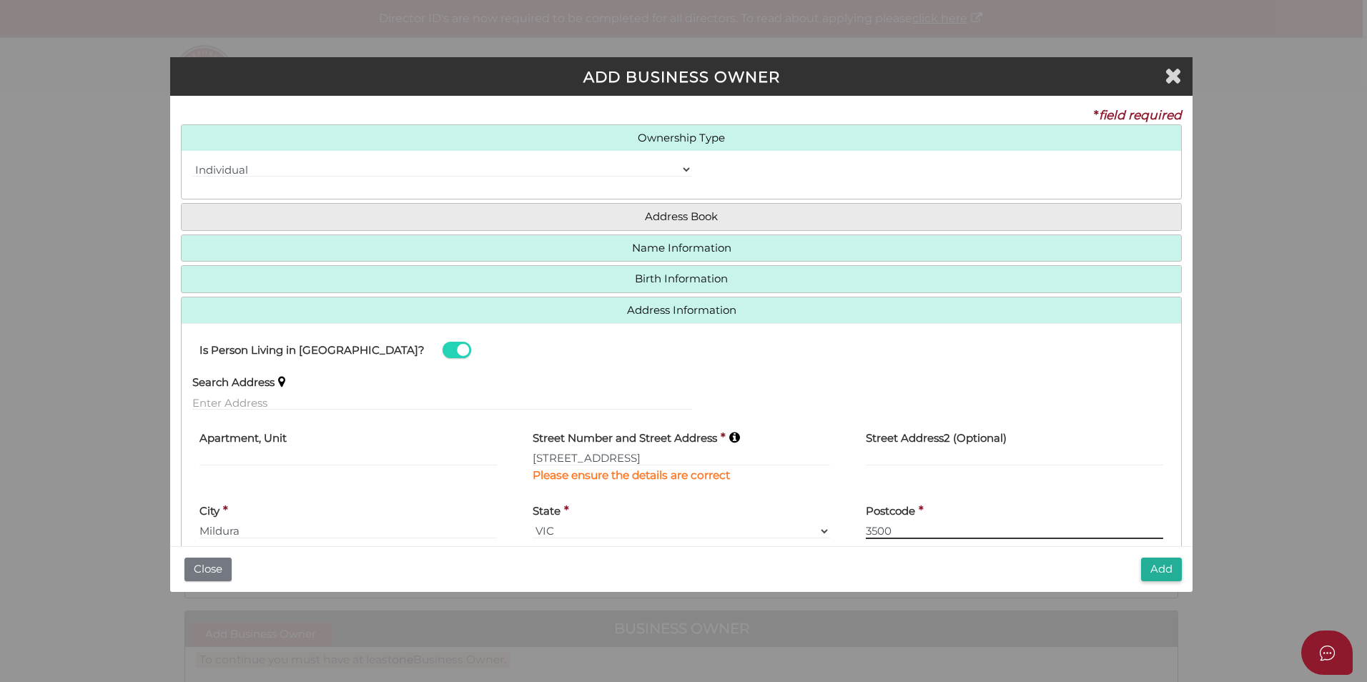
type input "3500"
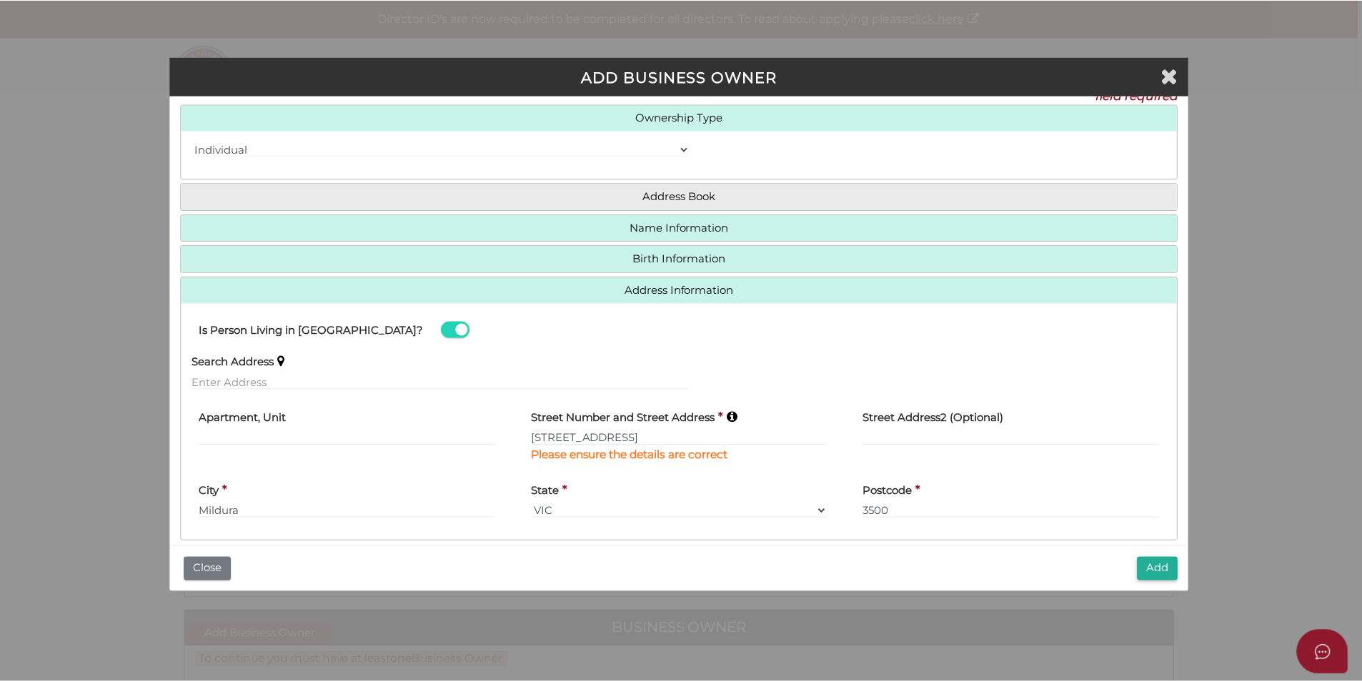
scroll to position [38, 0]
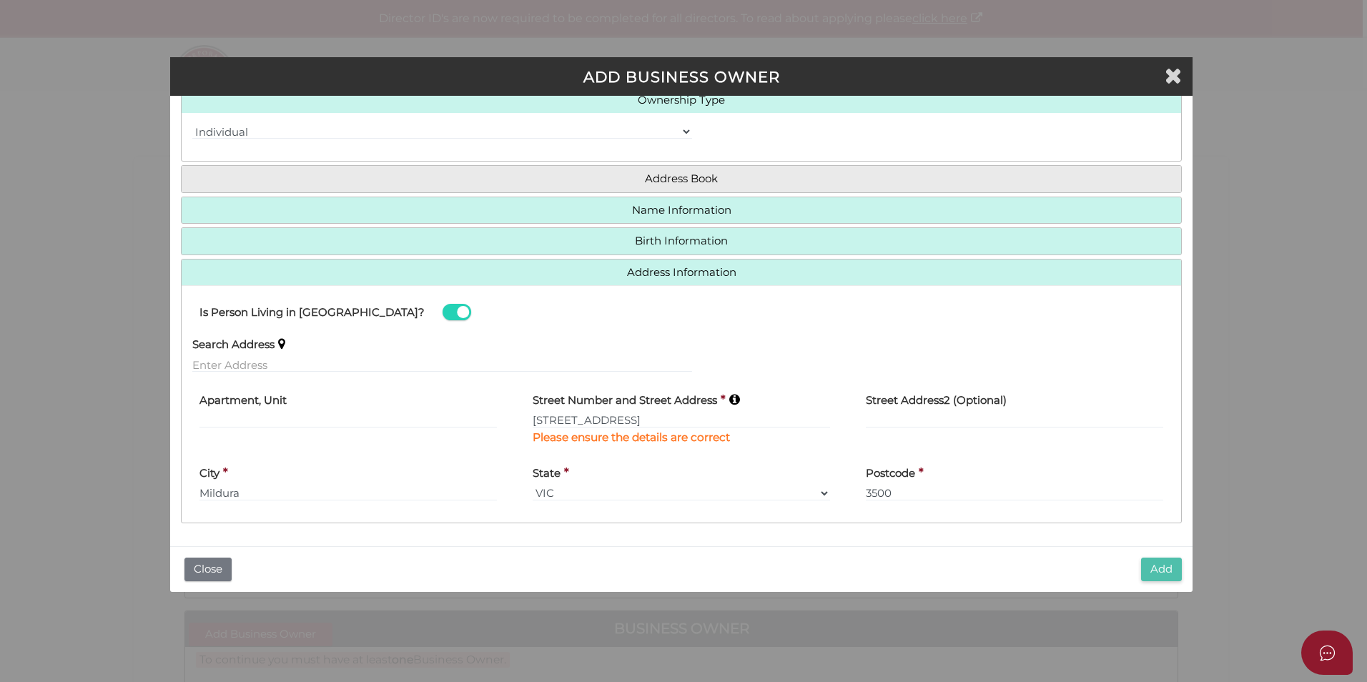
click at [1145, 568] on button "Add" at bounding box center [1161, 570] width 41 height 24
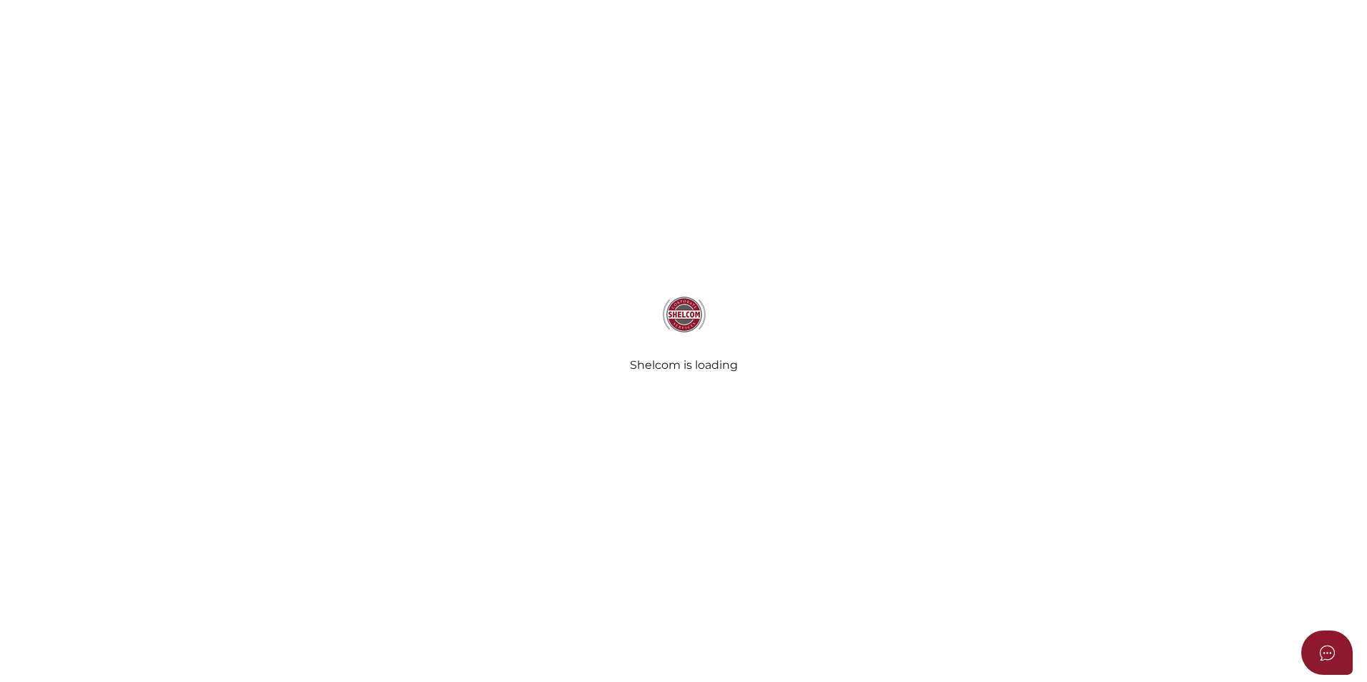
checkbox input "true"
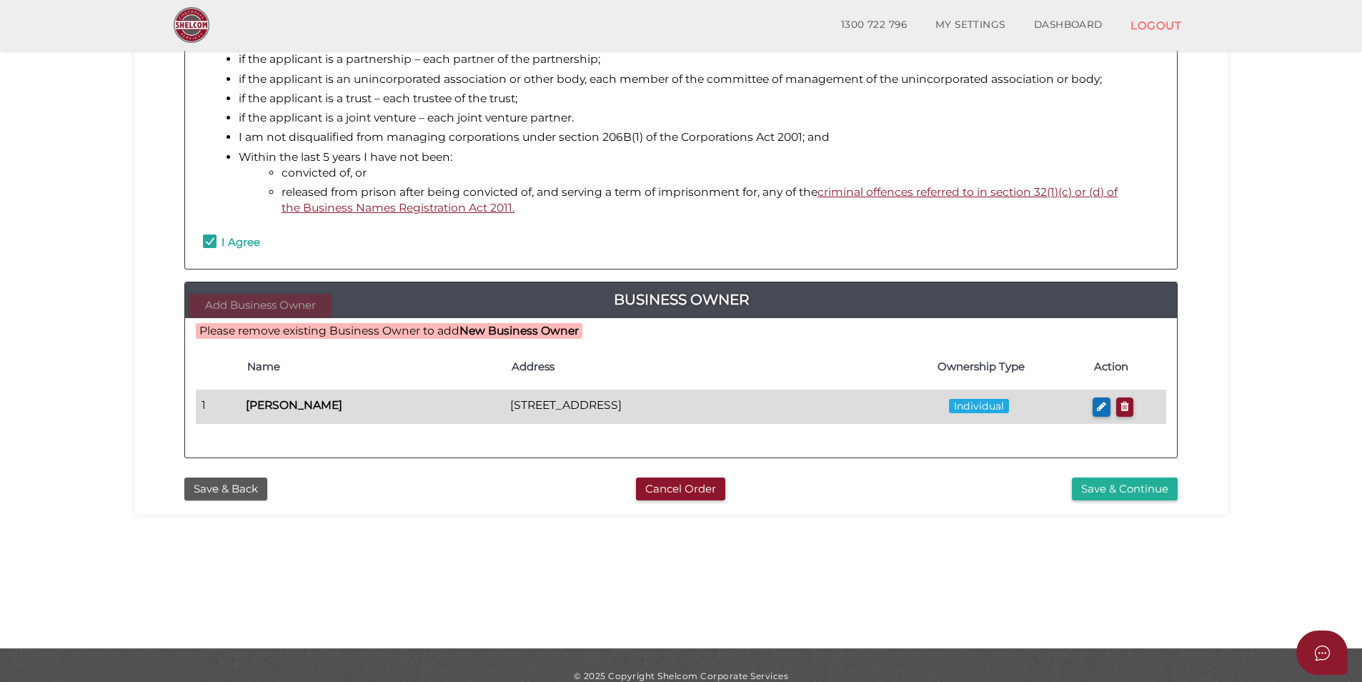
scroll to position [286, 0]
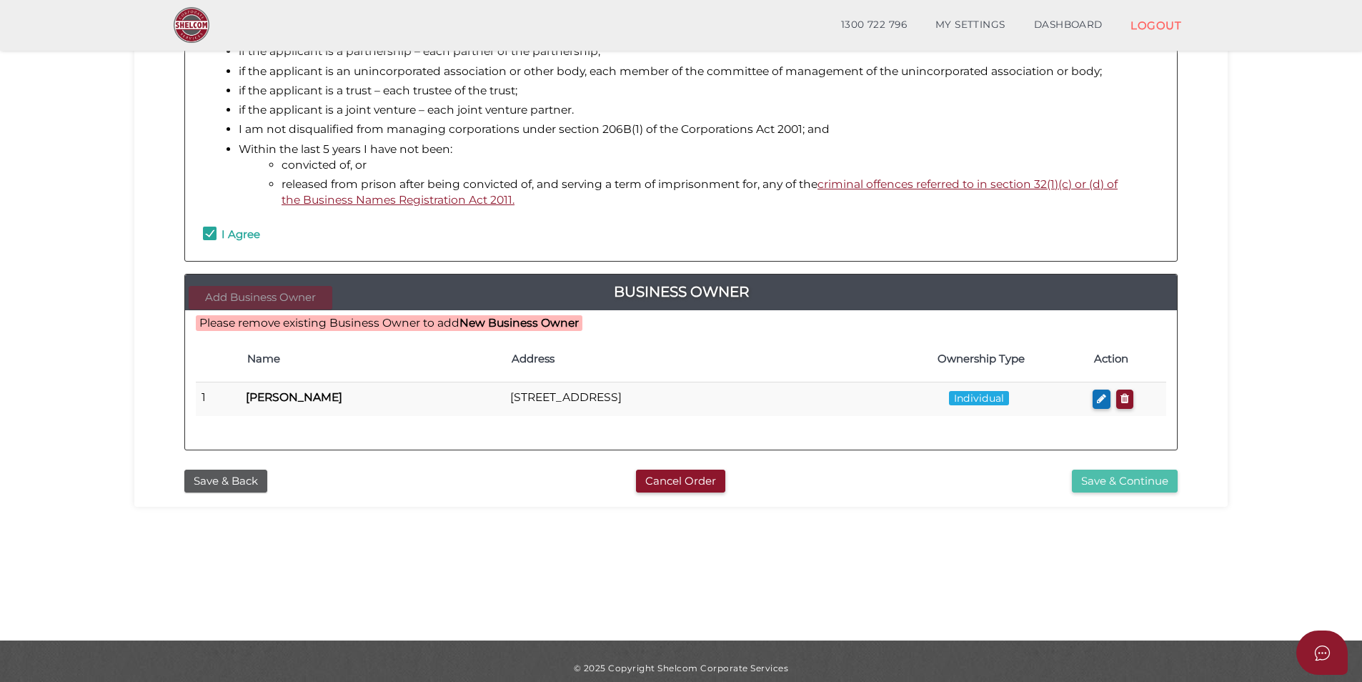
click at [1119, 475] on button "Save & Continue" at bounding box center [1125, 482] width 106 height 24
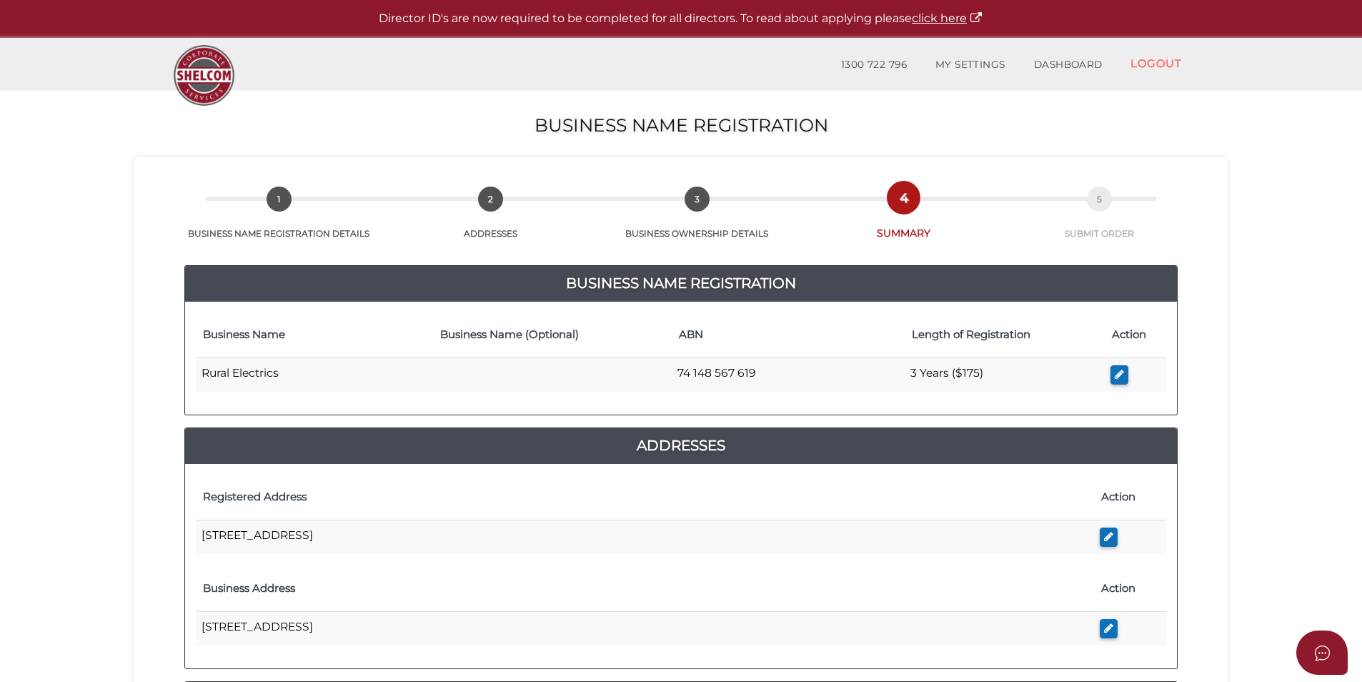
scroll to position [299, 0]
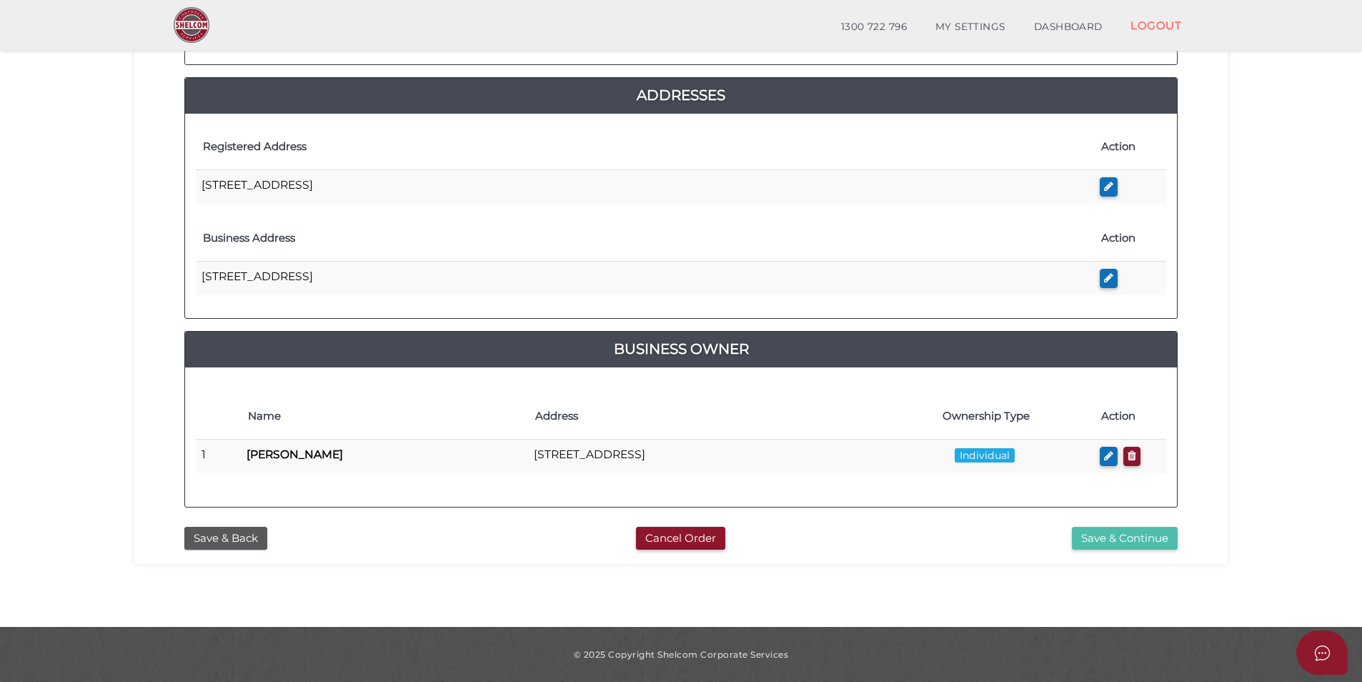
click at [1154, 537] on button "Save & Continue" at bounding box center [1125, 539] width 106 height 24
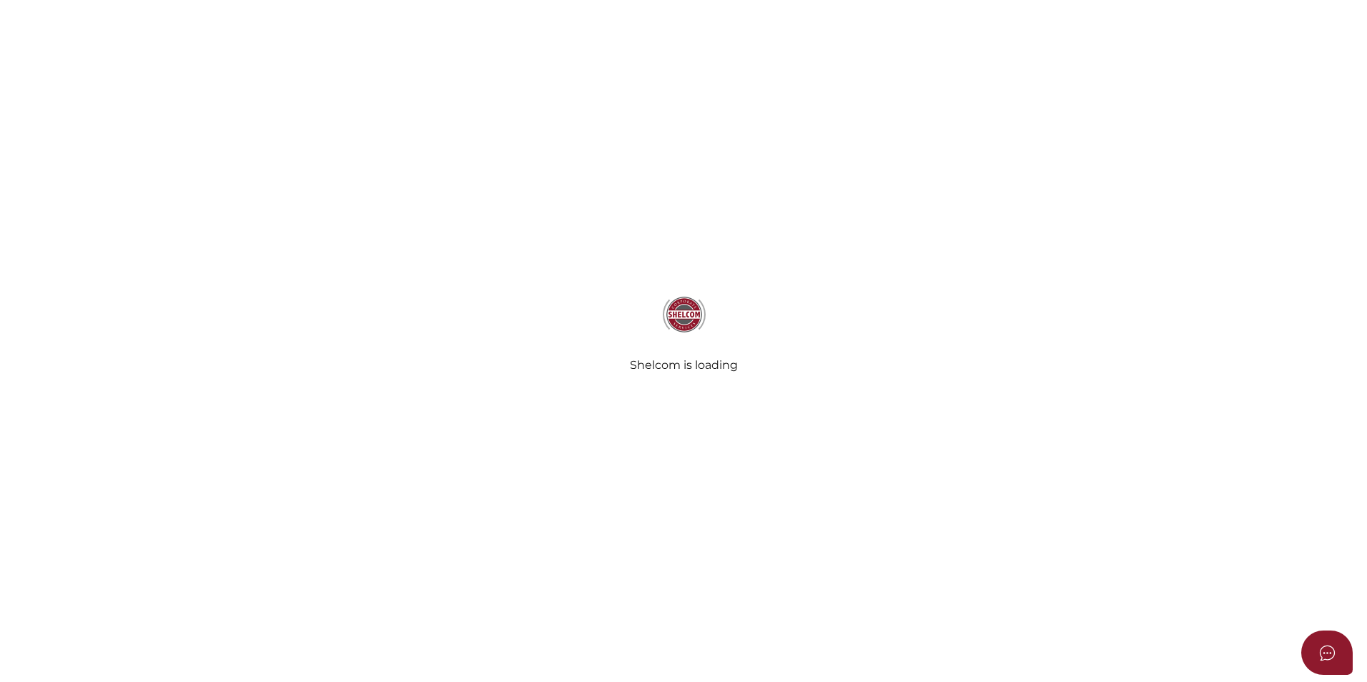
radio input "true"
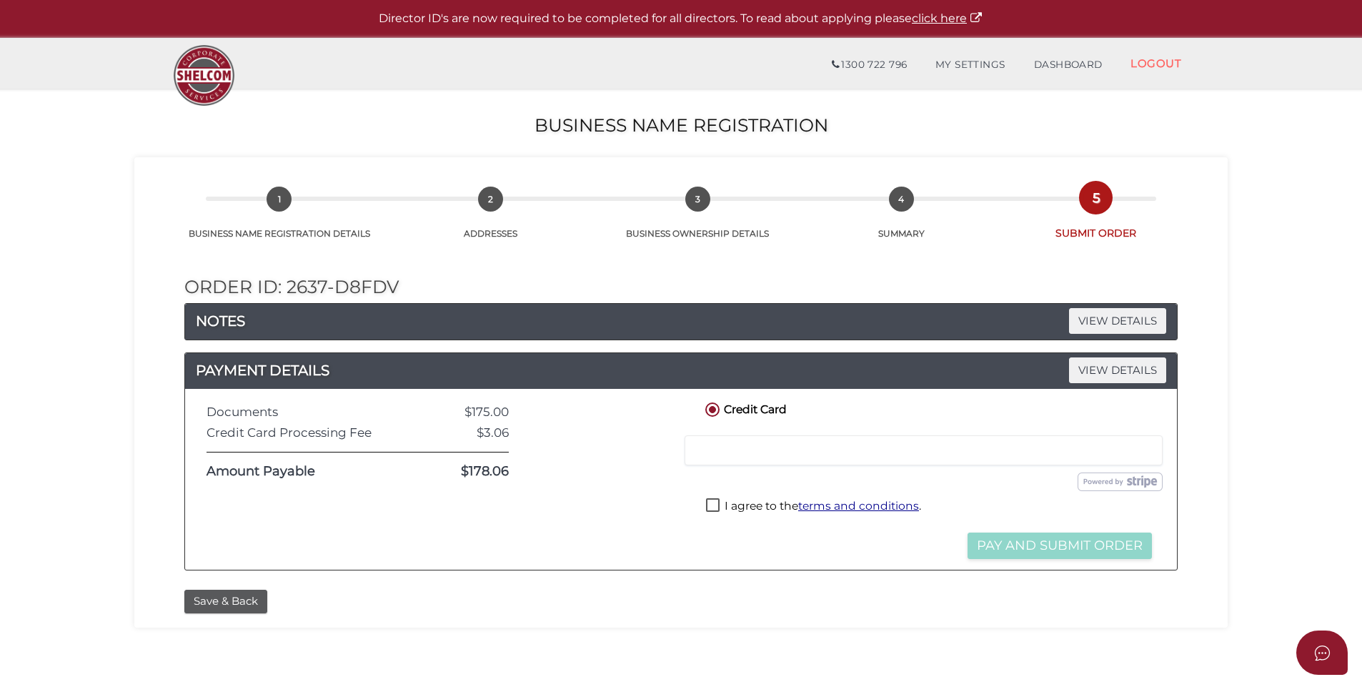
click at [718, 502] on label "I agree to the terms and conditions ." at bounding box center [813, 507] width 215 height 18
checkbox input "true"
click at [1014, 555] on button "Pay and Submit Order" at bounding box center [1060, 545] width 184 height 26
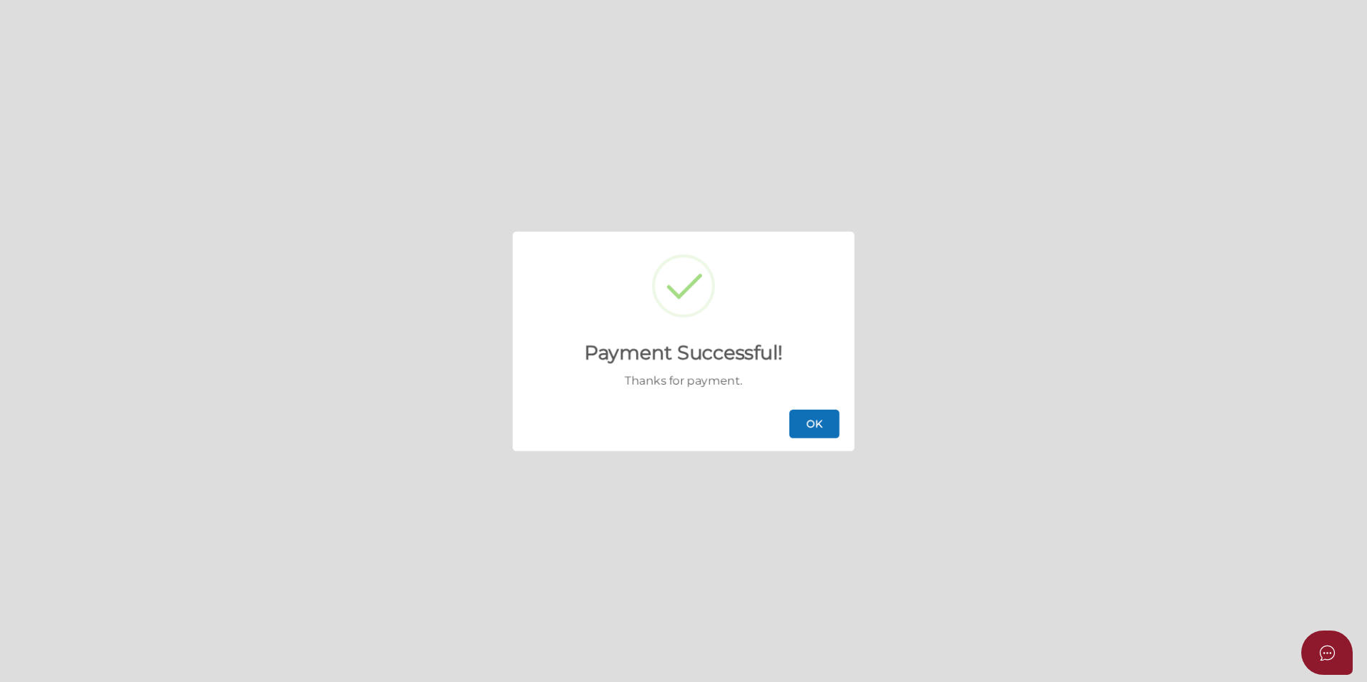
click at [809, 425] on button "OK" at bounding box center [814, 424] width 50 height 29
